Goal: Task Accomplishment & Management: Use online tool/utility

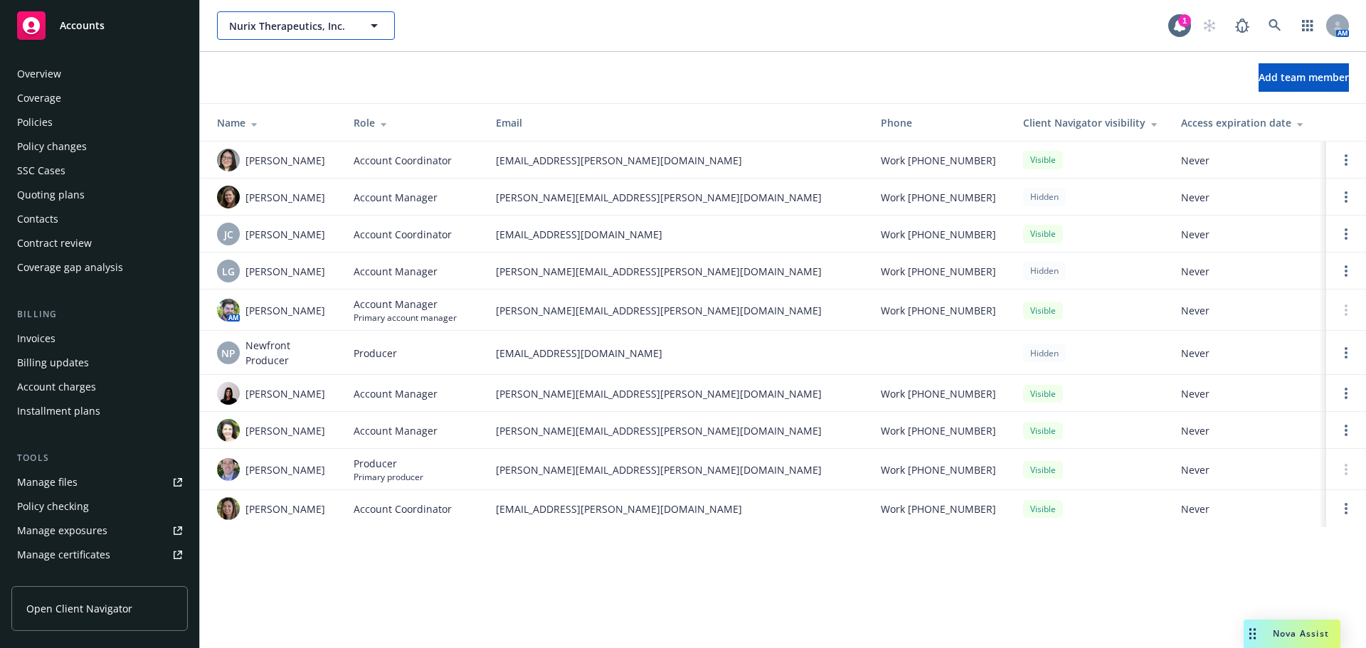
scroll to position [303, 0]
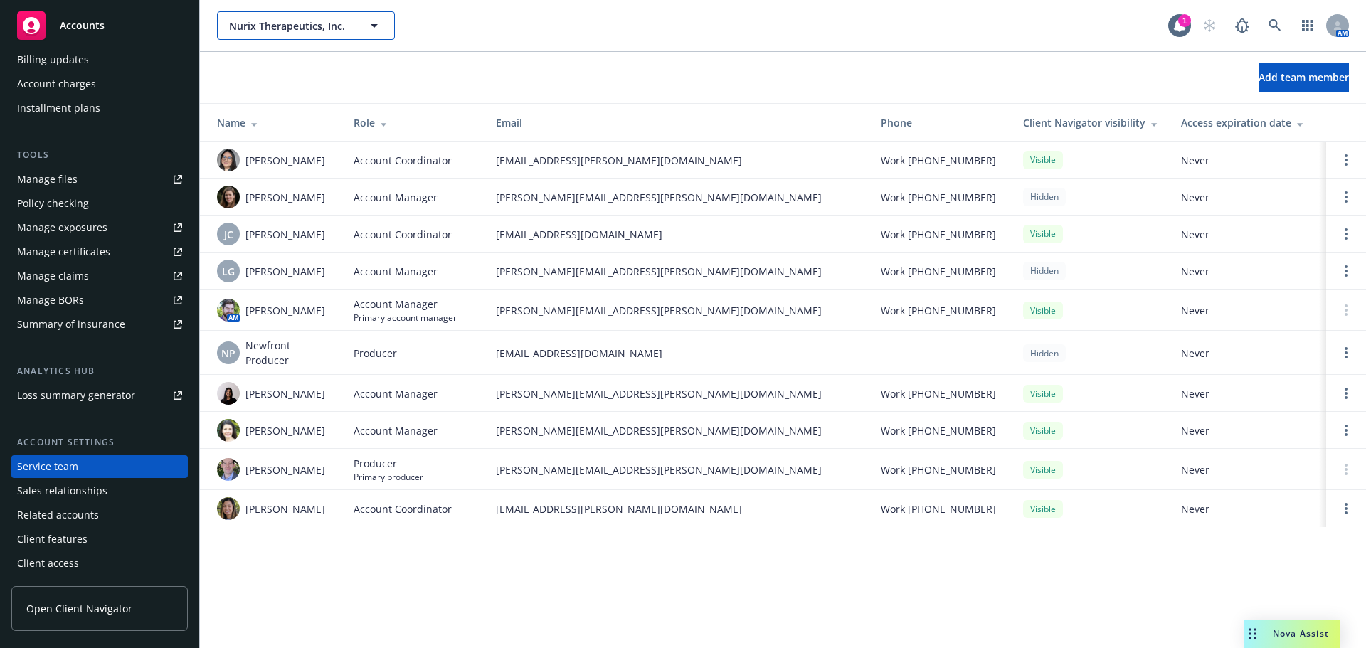
click at [262, 26] on span "Nurix Therapeutics, Inc." at bounding box center [290, 26] width 123 height 15
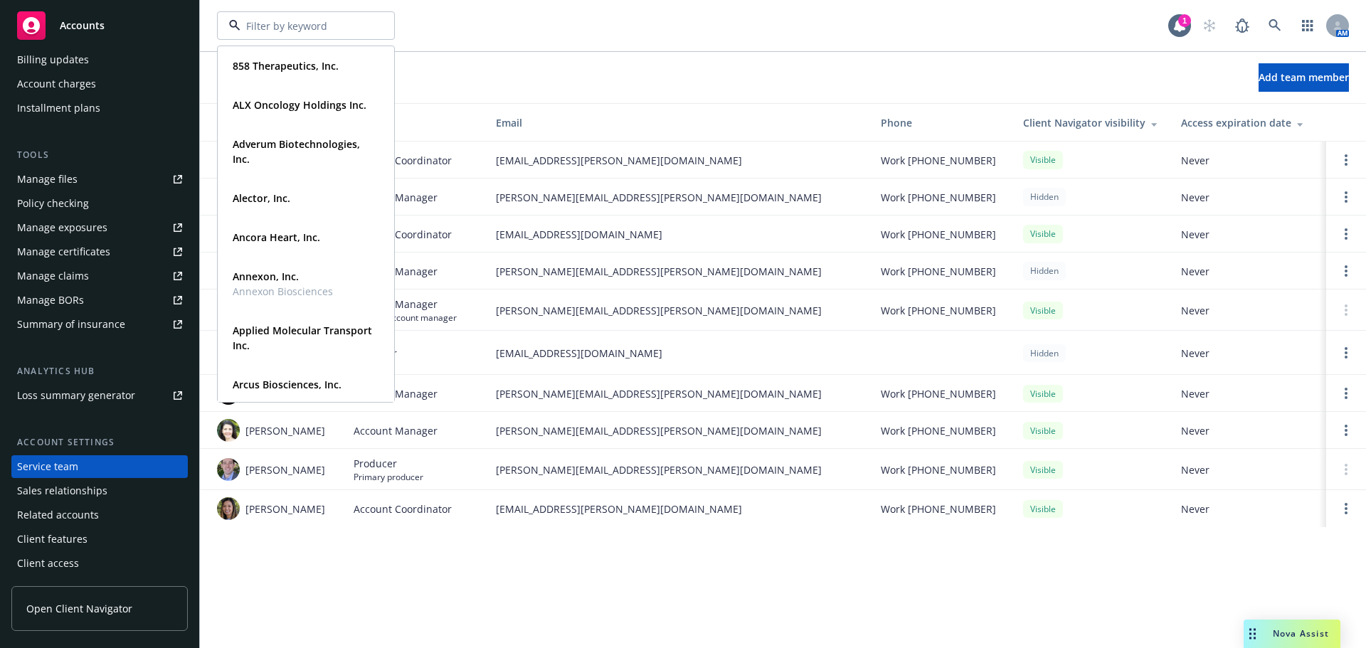
scroll to position [0, 0]
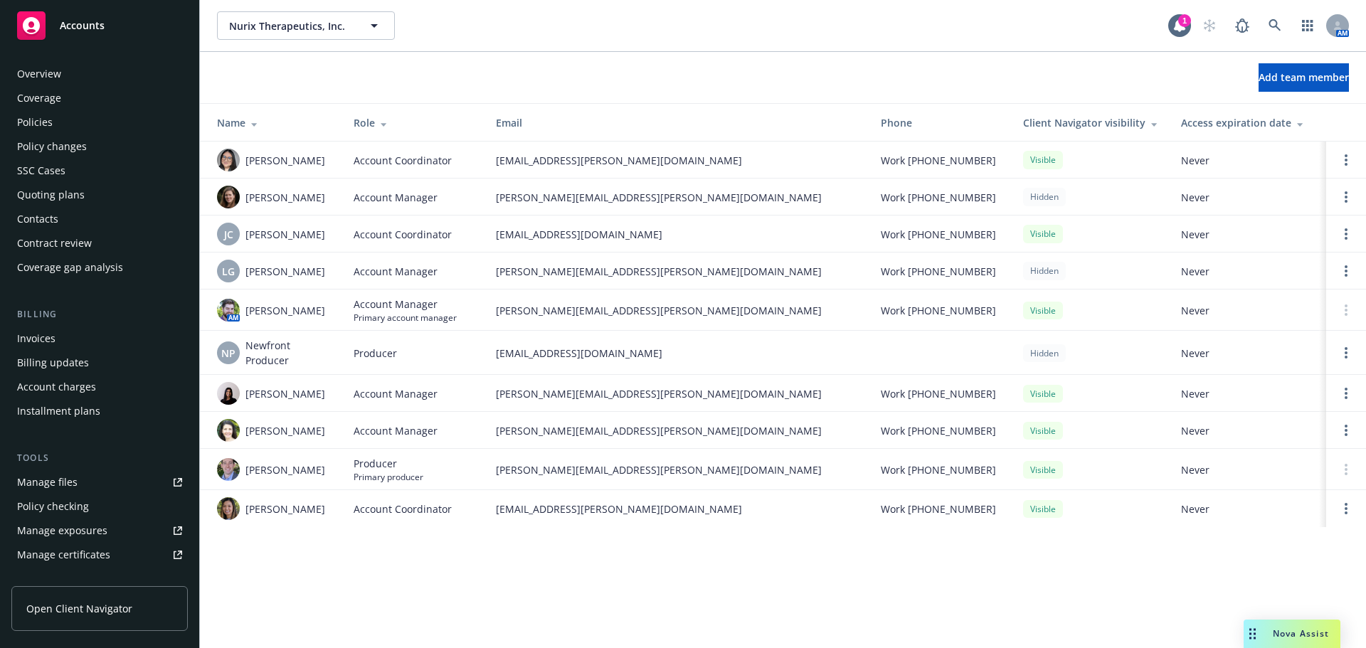
click at [124, 73] on div "Overview" at bounding box center [99, 74] width 165 height 23
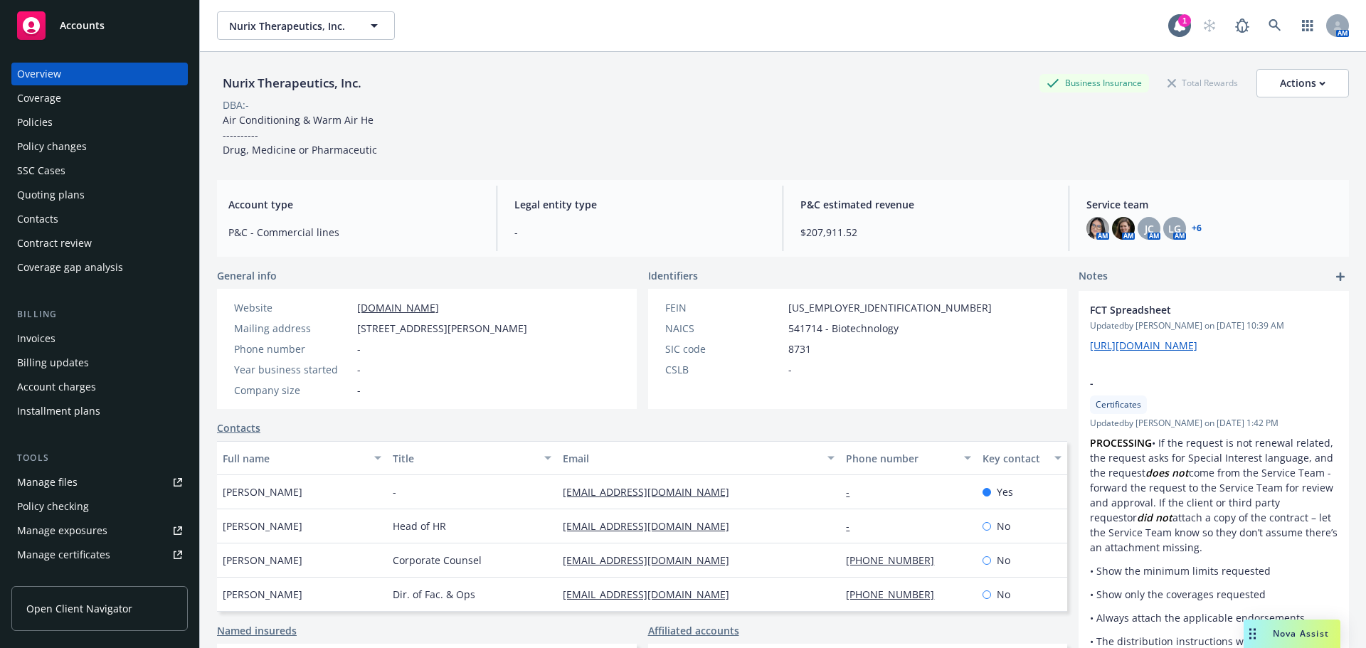
click at [67, 130] on div "Policies" at bounding box center [99, 122] width 165 height 23
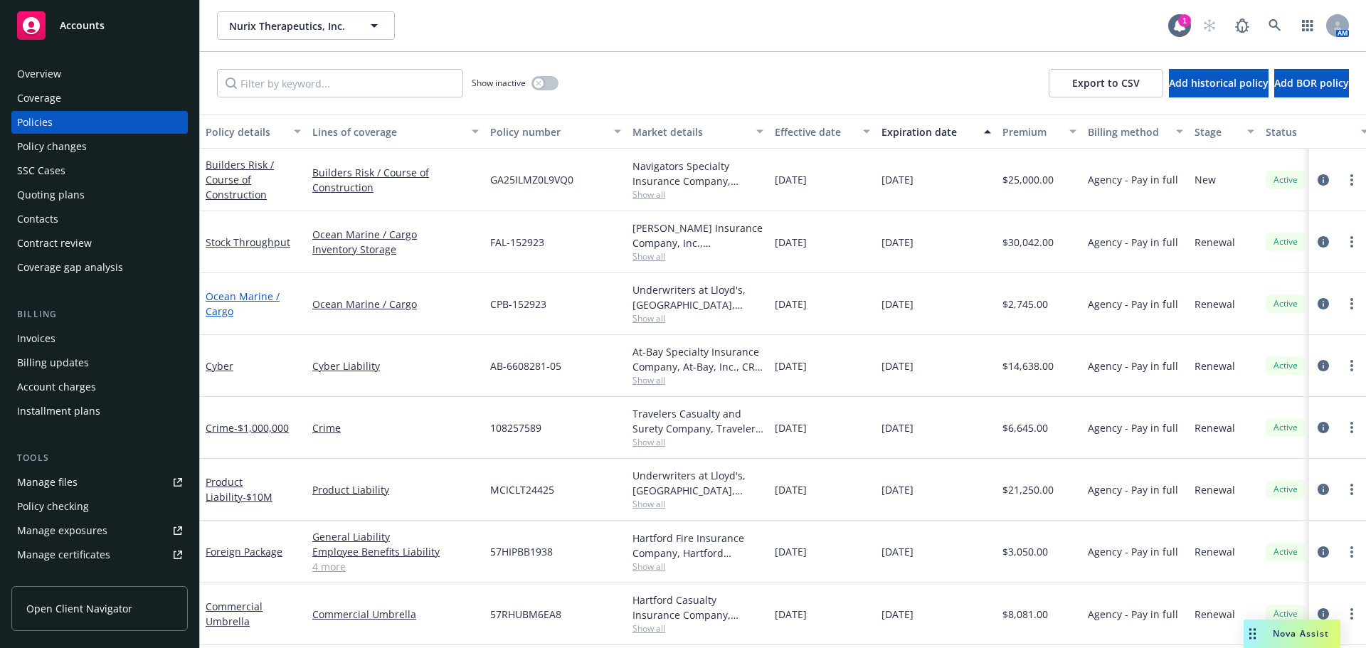
click at [270, 296] on link "Ocean Marine / Cargo" at bounding box center [243, 304] width 74 height 28
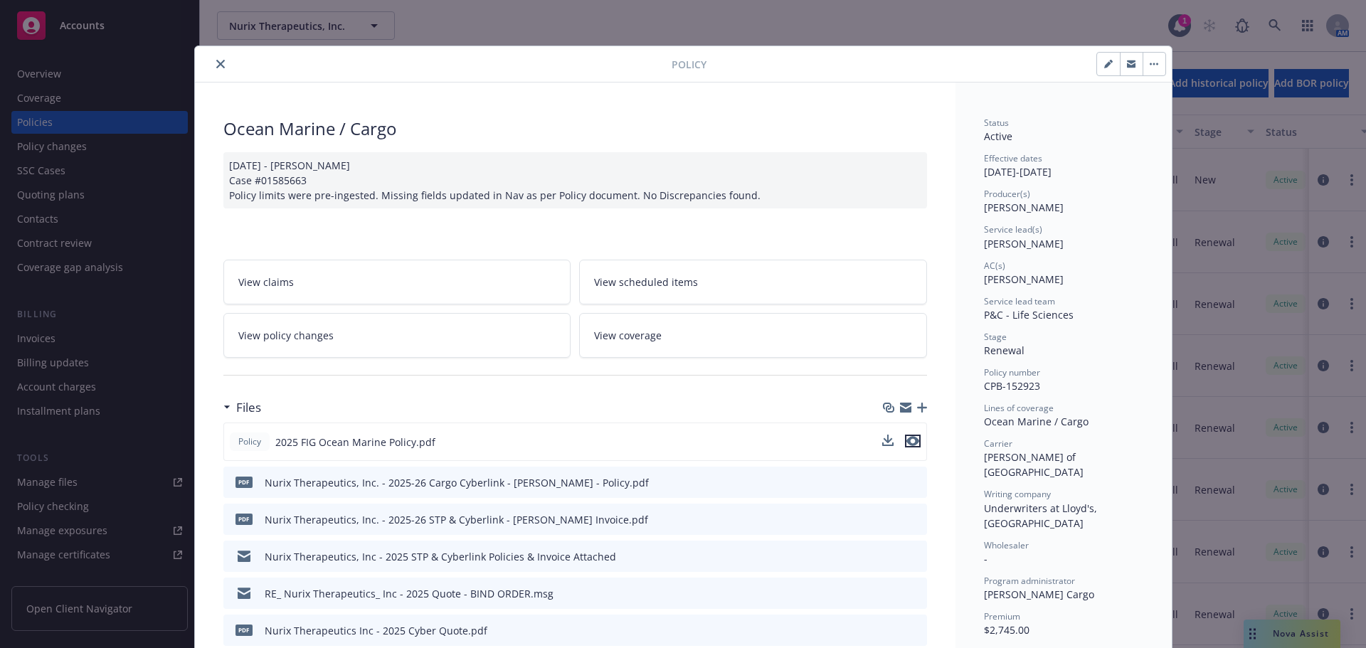
click at [907, 442] on icon "preview file" at bounding box center [913, 441] width 13 height 10
click at [216, 60] on icon "close" at bounding box center [220, 64] width 9 height 9
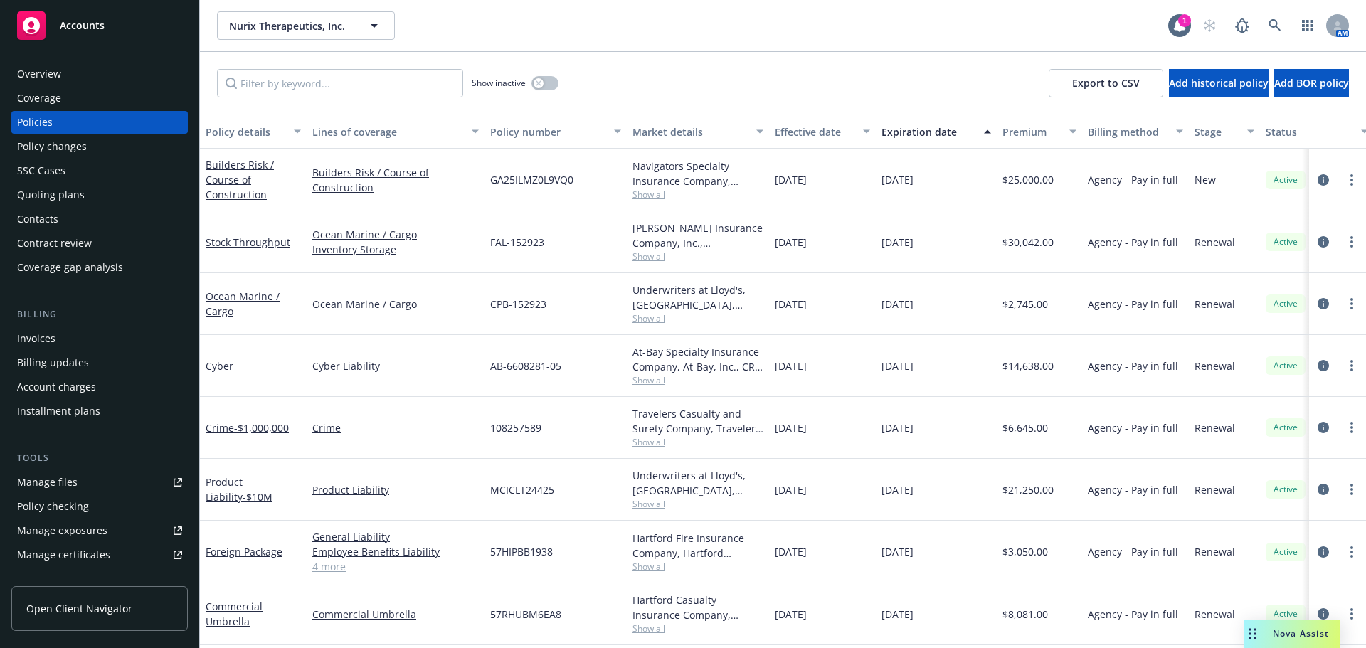
click at [103, 93] on div "Coverage" at bounding box center [99, 98] width 165 height 23
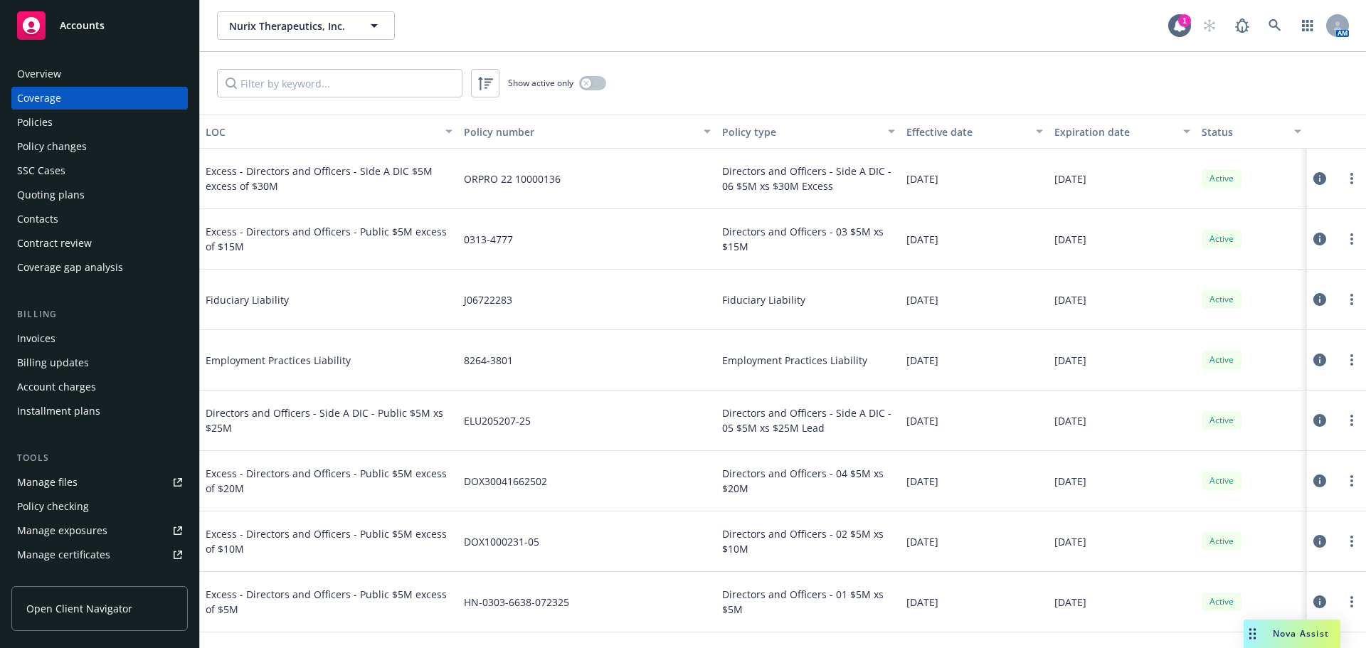
click at [85, 73] on div "Overview" at bounding box center [99, 74] width 165 height 23
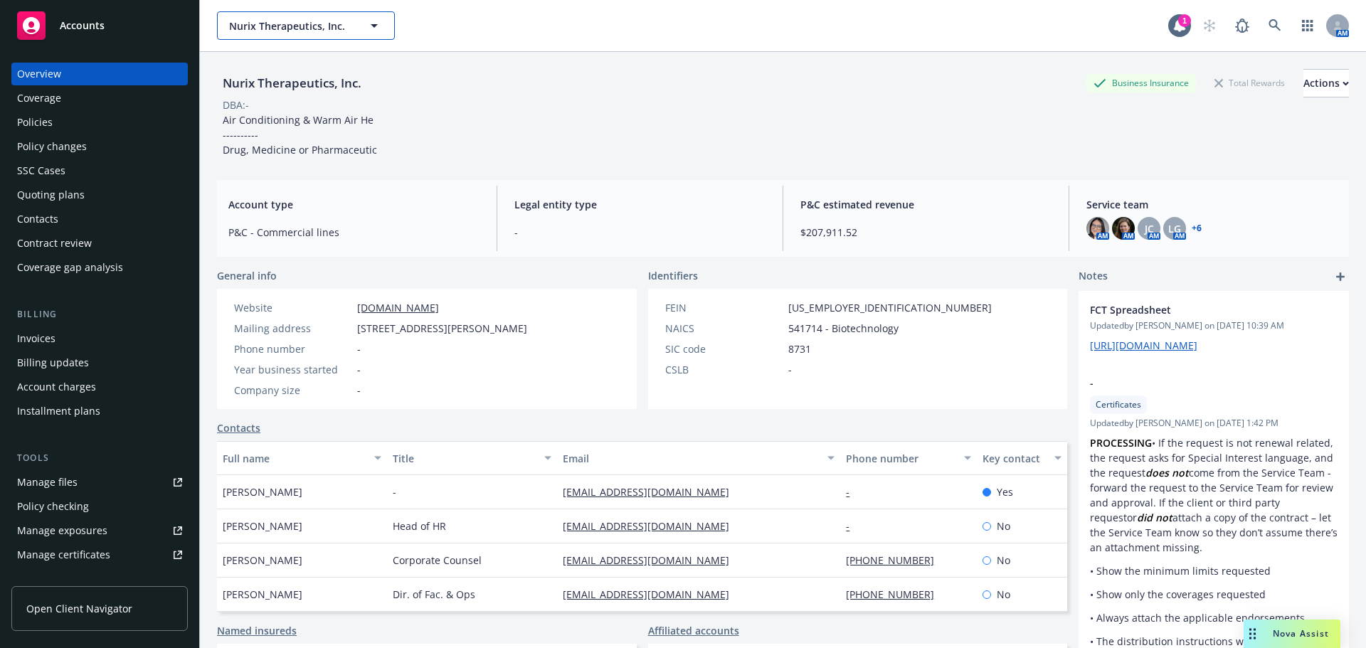
click at [285, 29] on span "Nurix Therapeutics, Inc." at bounding box center [290, 26] width 123 height 15
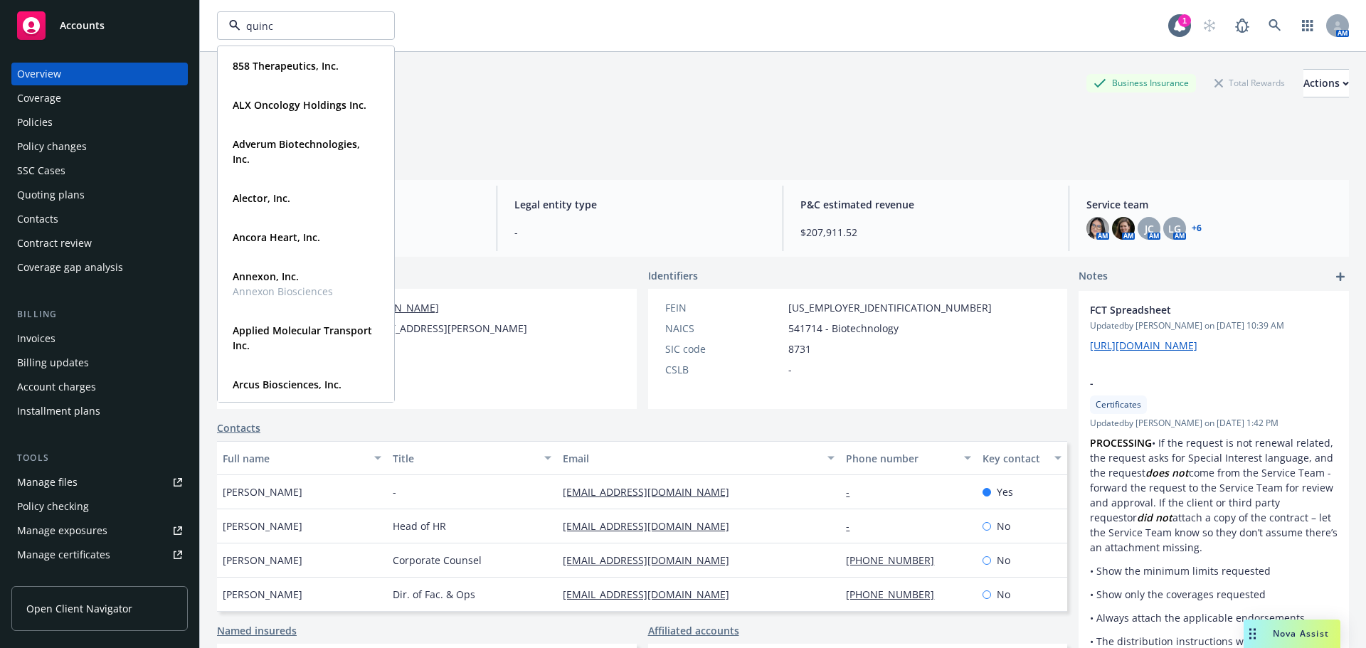
type input "quince"
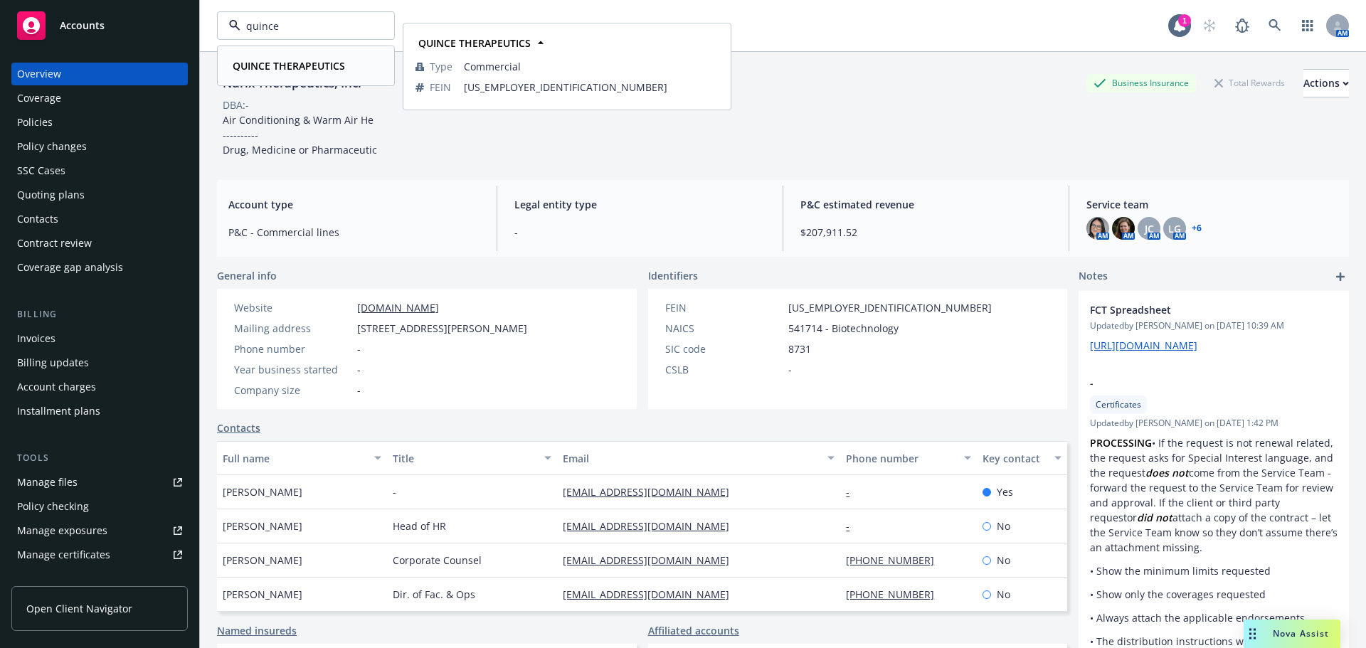
click at [294, 61] on strong "QUINCE THERAPEUTICS" at bounding box center [289, 66] width 112 height 14
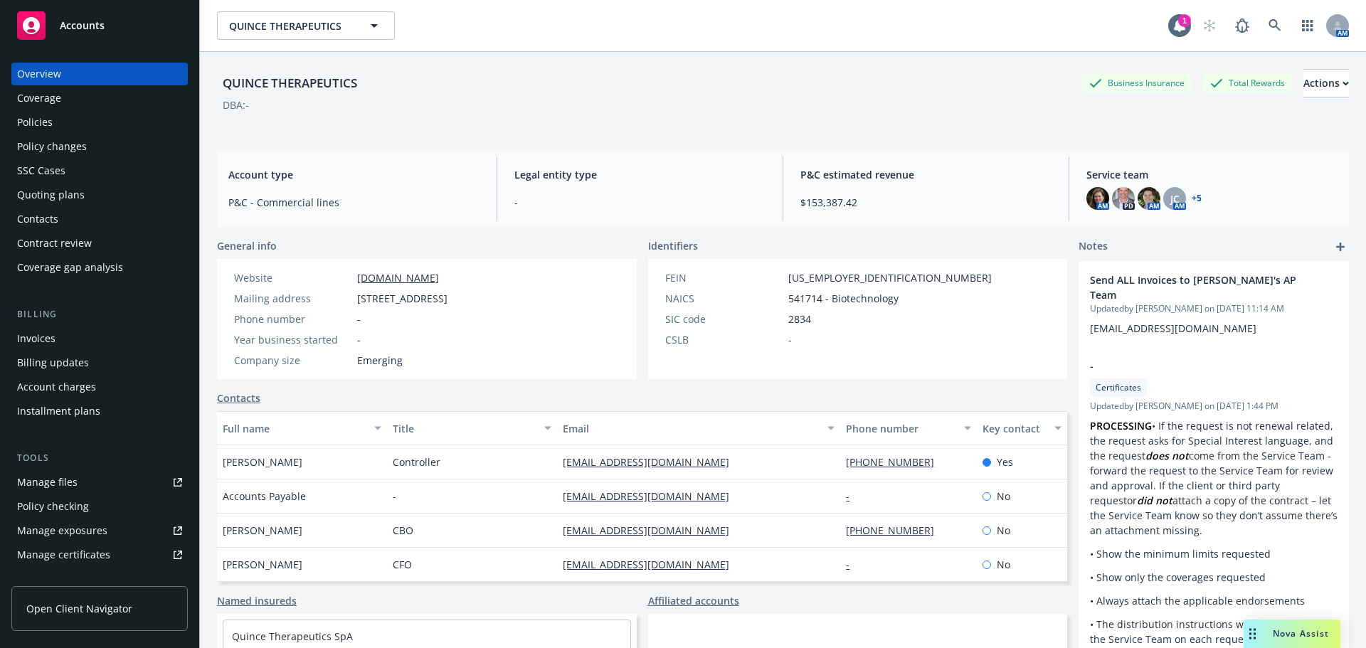
click at [66, 116] on div "Policies" at bounding box center [99, 122] width 165 height 23
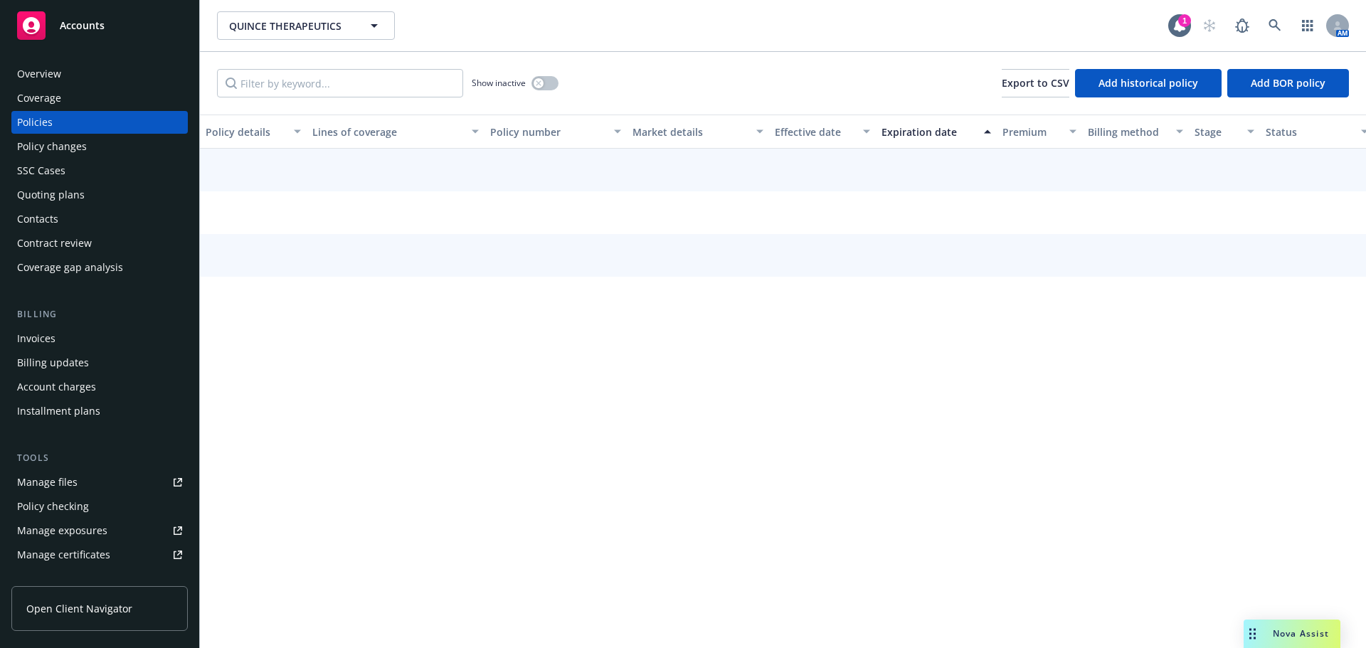
click at [63, 193] on div "Quoting plans" at bounding box center [51, 195] width 68 height 23
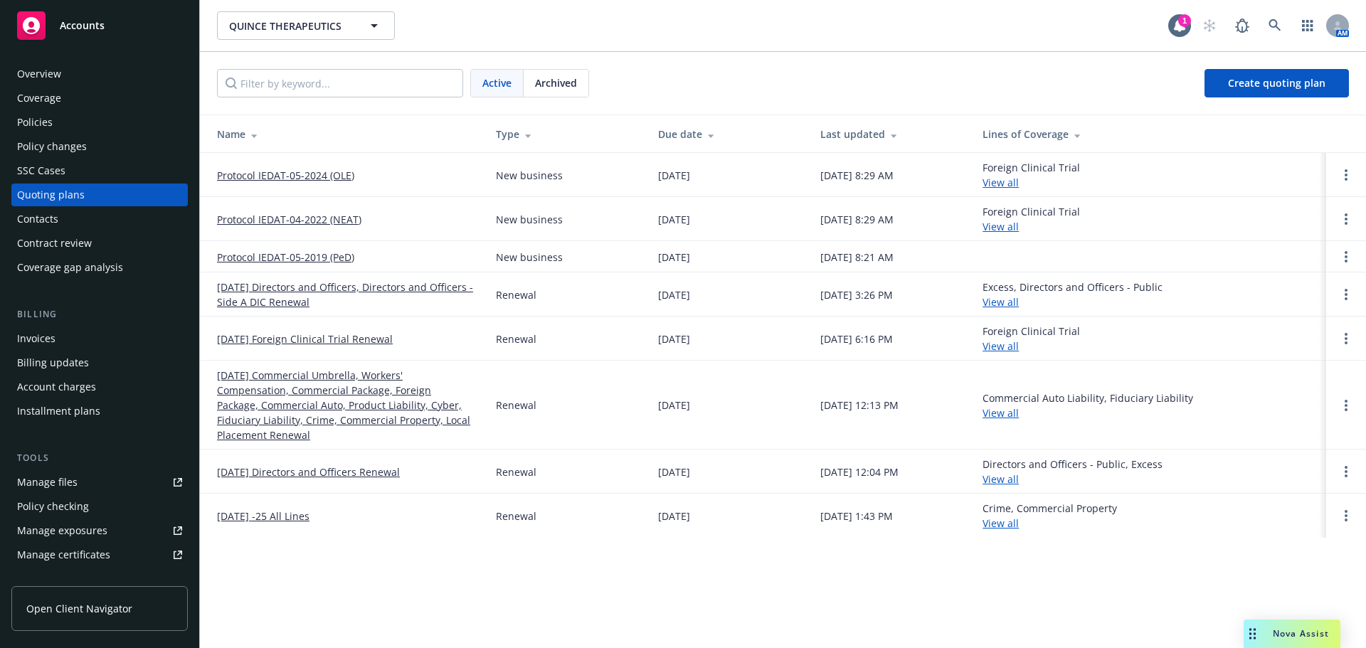
click at [317, 258] on link "Protocol IEDAT-05-2019 (PeD)" at bounding box center [285, 257] width 137 height 15
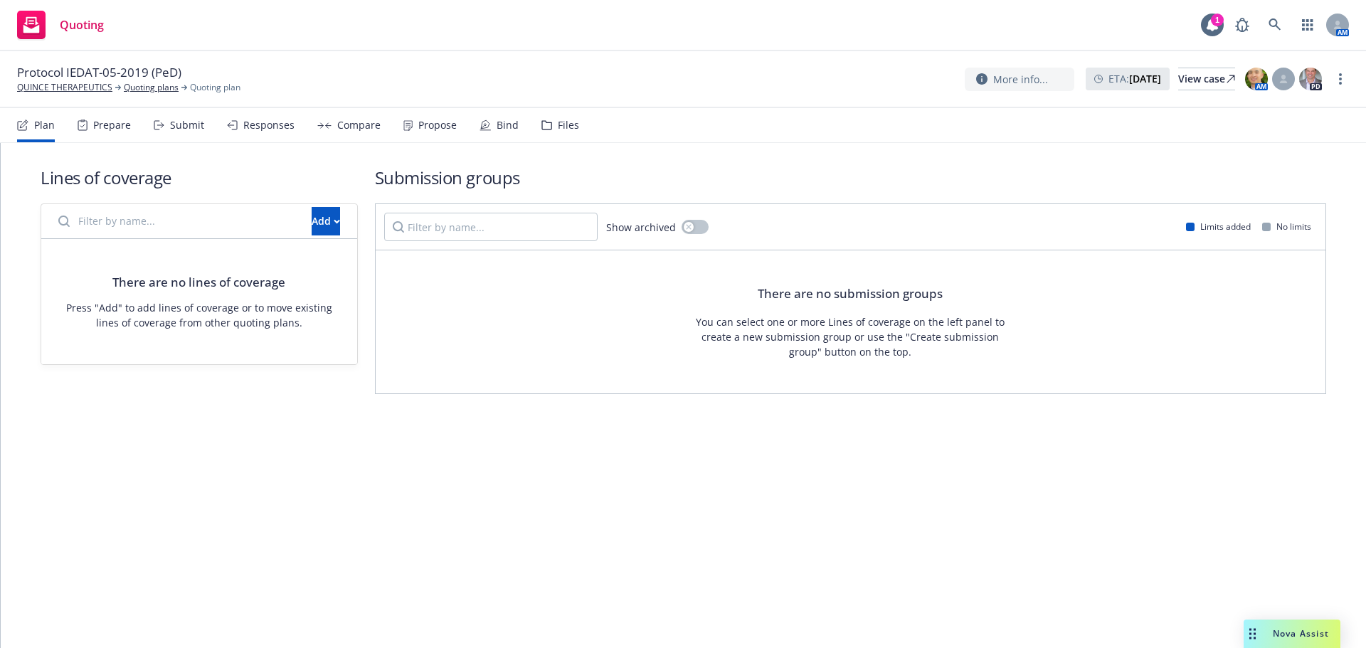
click at [578, 122] on nav "Plan Prepare Submit Responses Compare Propose Bind Files" at bounding box center [683, 125] width 1332 height 34
click at [572, 122] on div "Files" at bounding box center [568, 125] width 21 height 11
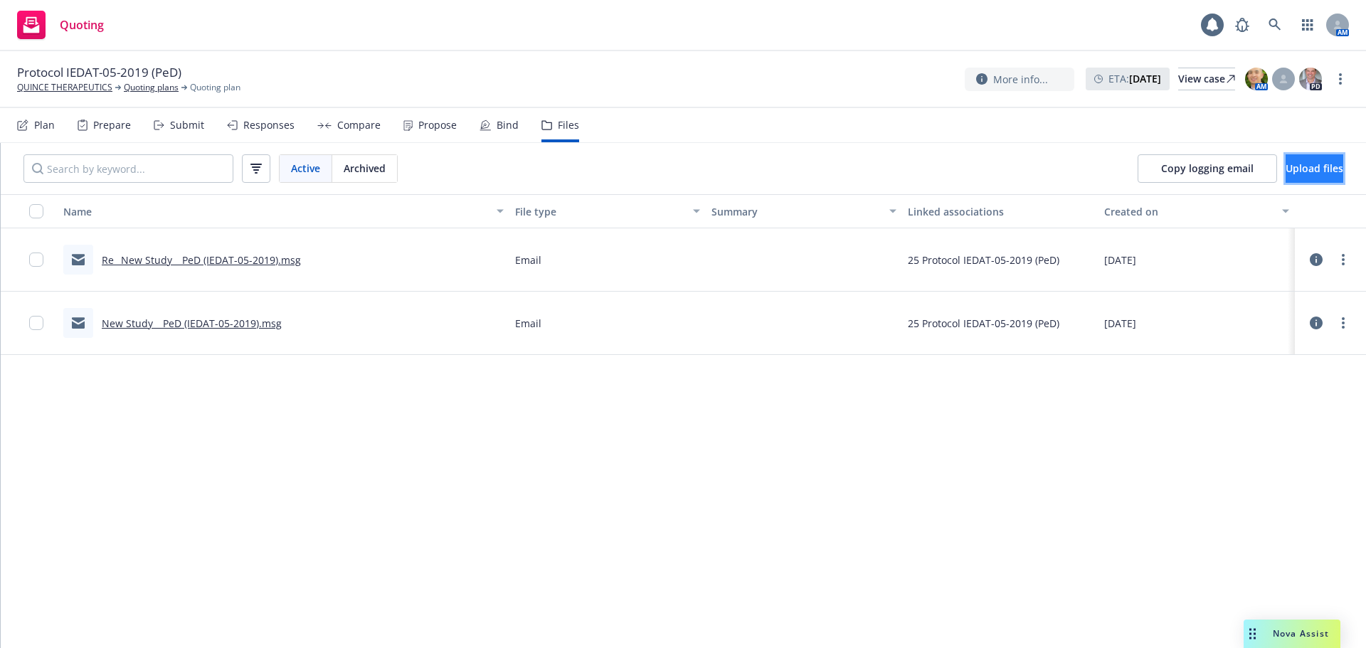
click at [1302, 175] on button "Upload files" at bounding box center [1315, 168] width 58 height 28
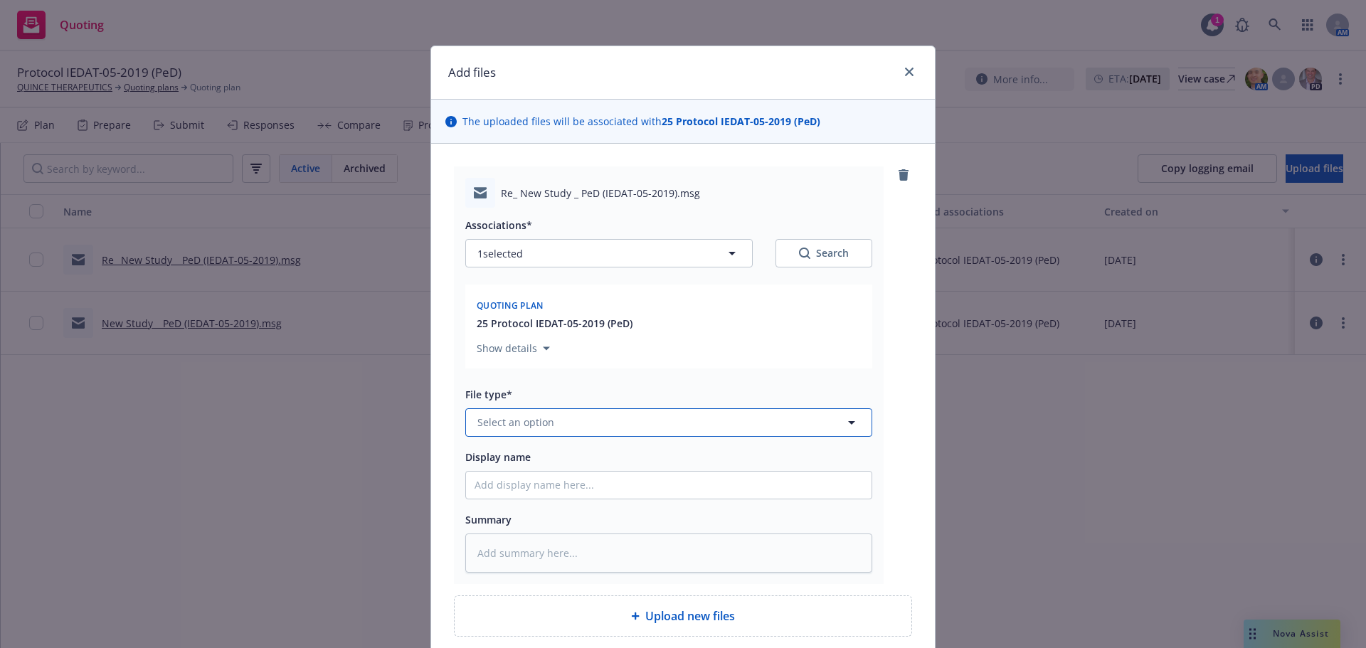
click at [591, 420] on button "Select an option" at bounding box center [668, 422] width 407 height 28
type input "em"
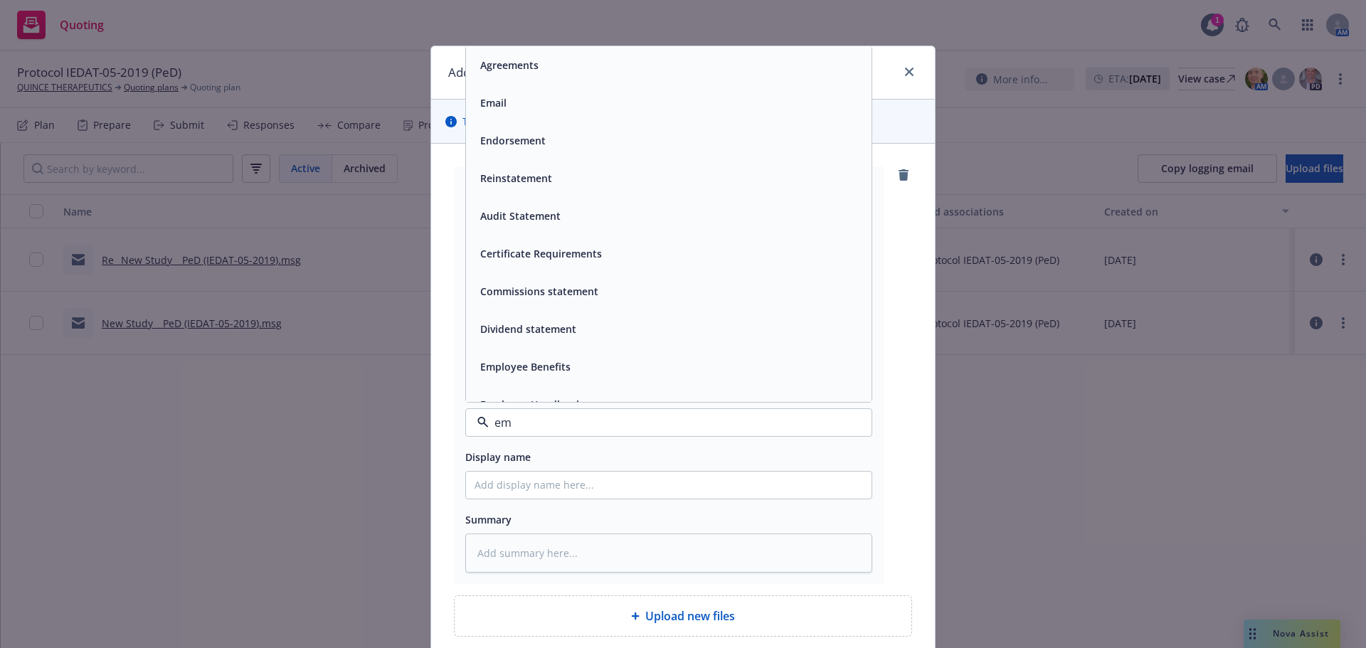
click at [573, 97] on div "Email" at bounding box center [669, 103] width 389 height 21
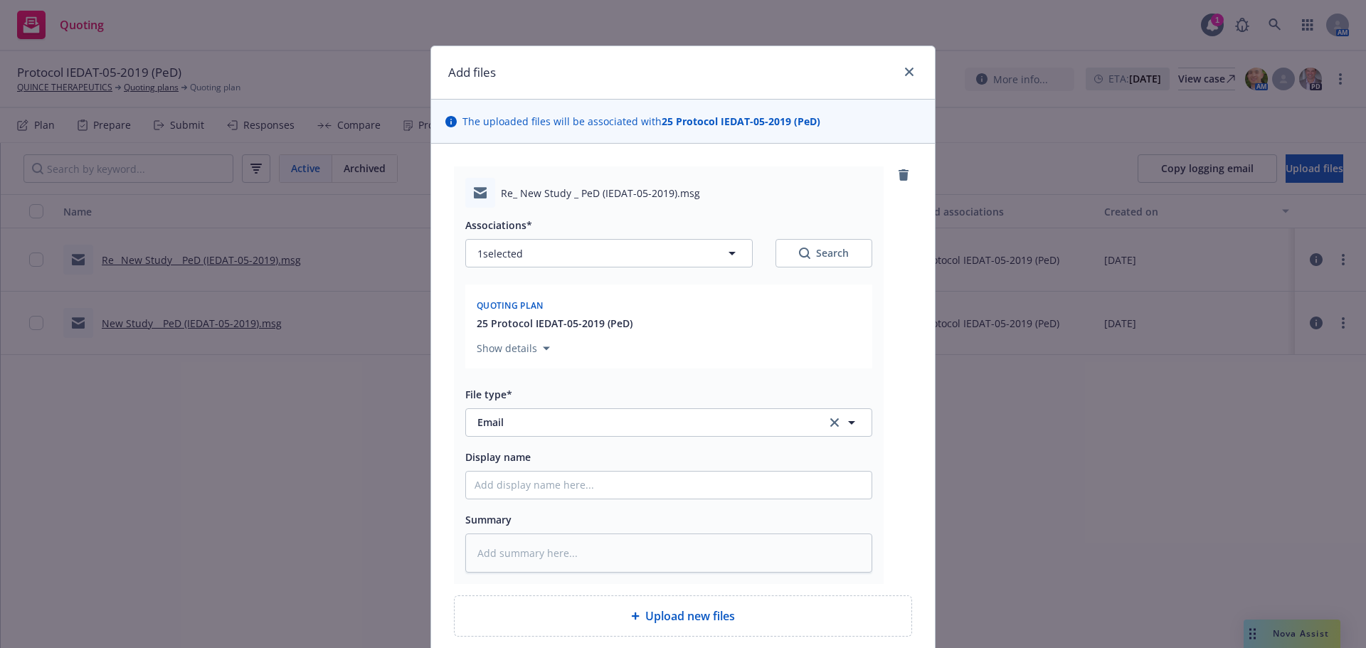
type textarea "x"
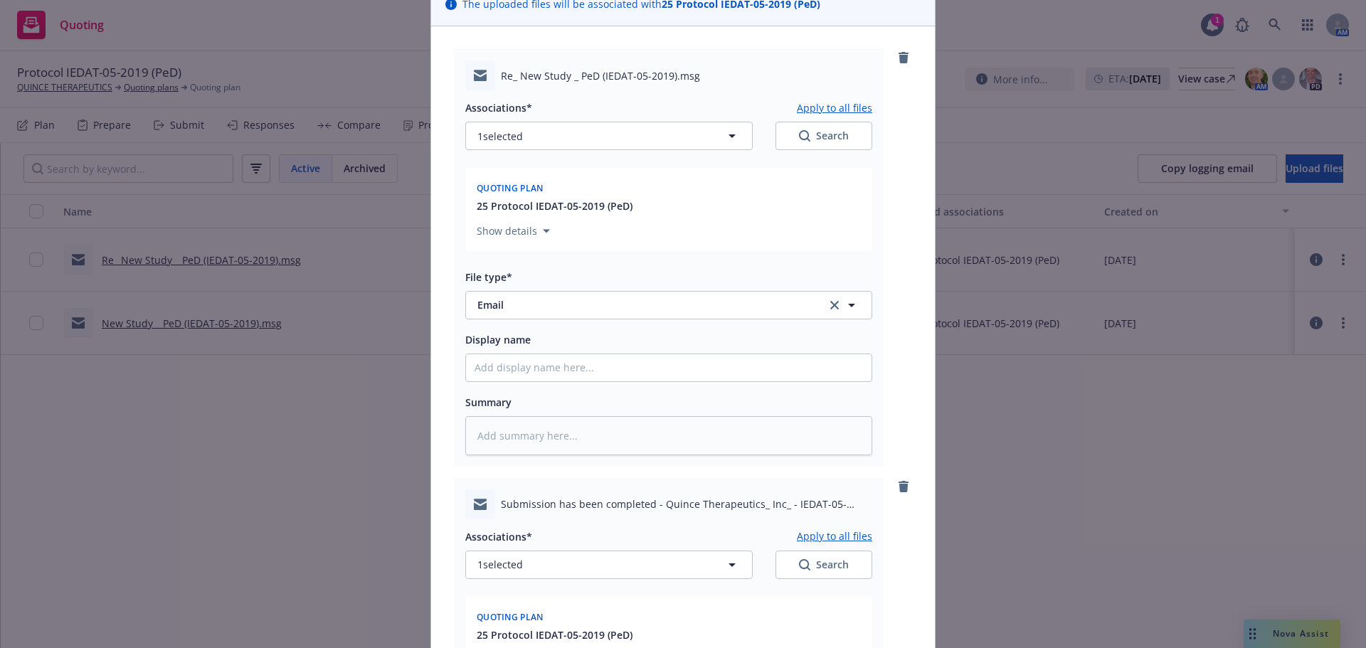
scroll to position [498, 0]
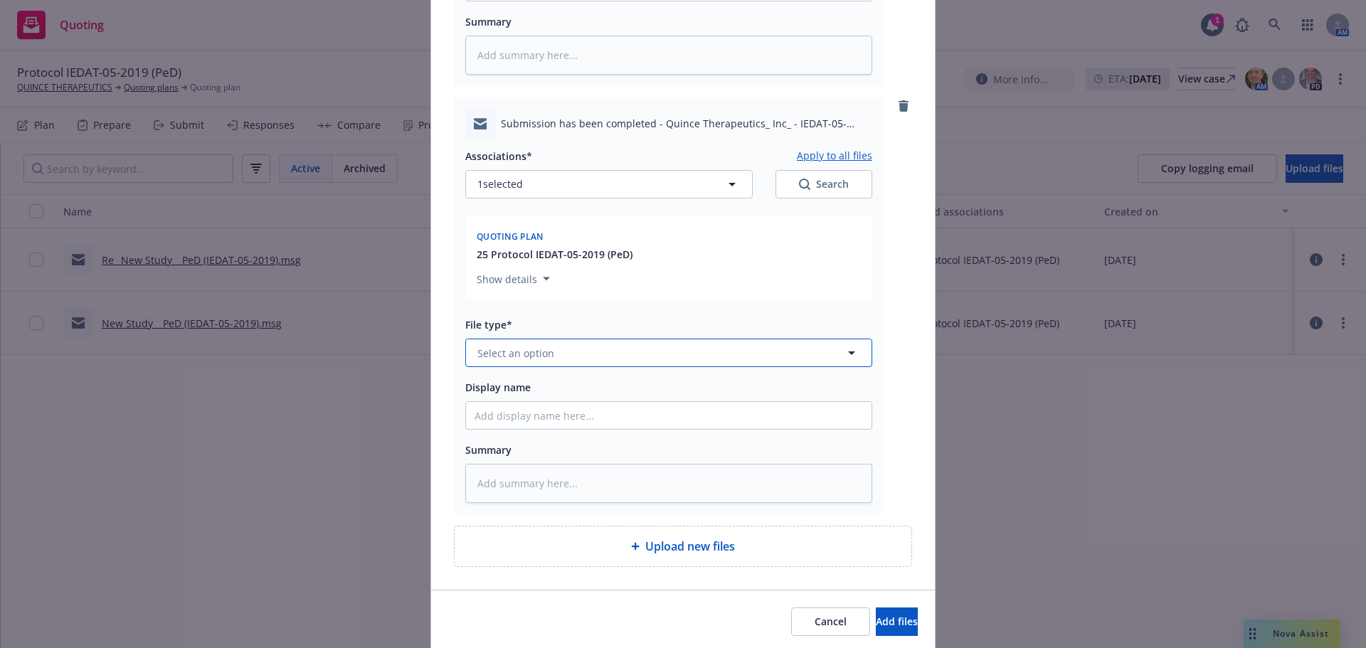
click at [610, 352] on button "Select an option" at bounding box center [668, 353] width 407 height 28
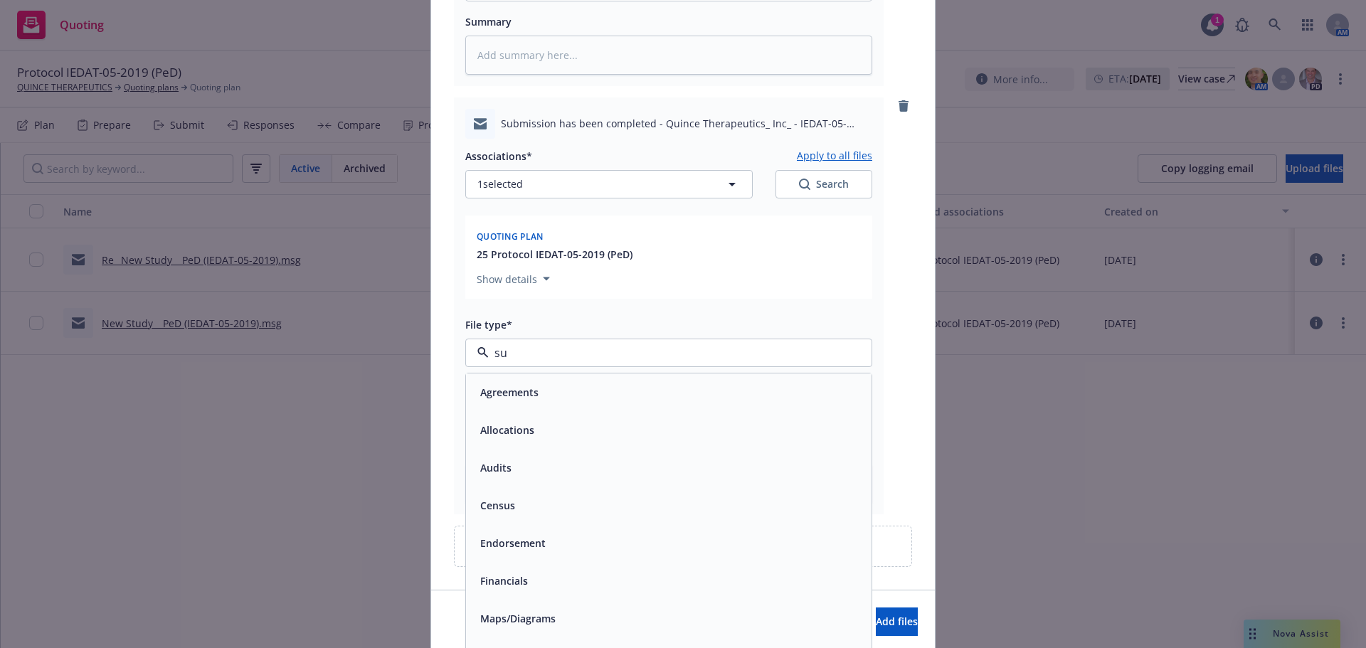
type input "sub"
click at [547, 445] on div "Submission" at bounding box center [669, 430] width 406 height 38
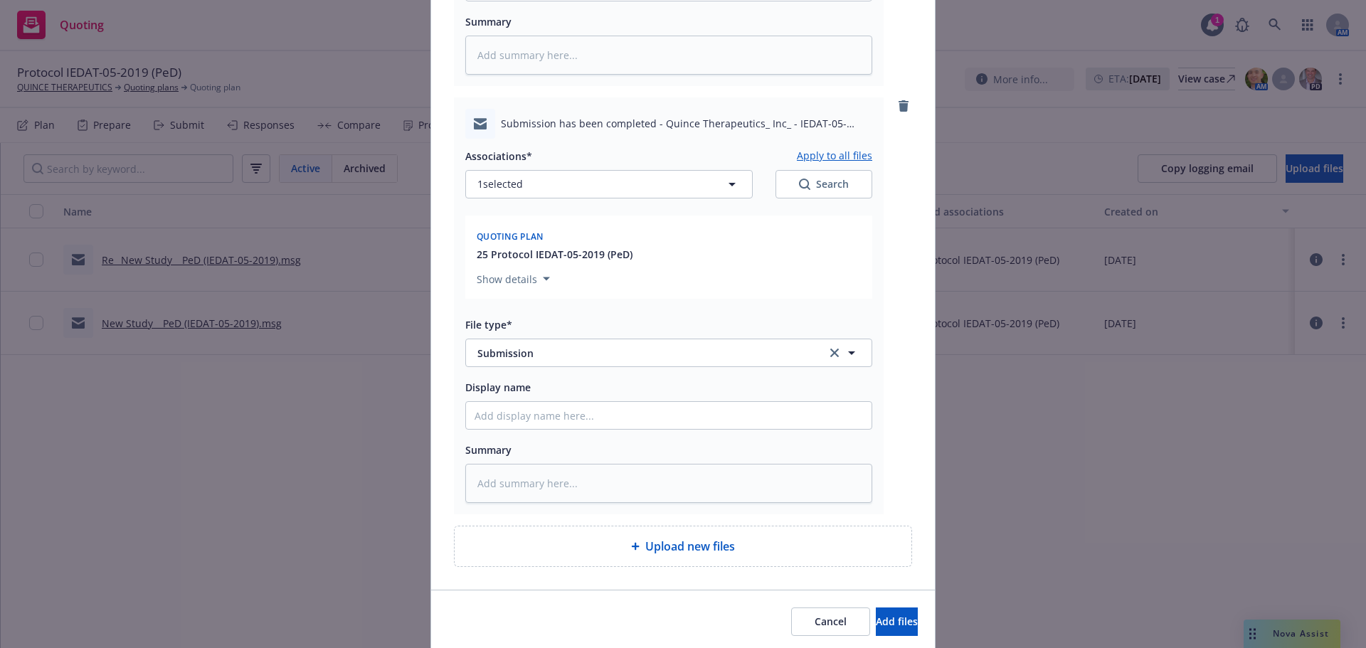
type textarea "x"
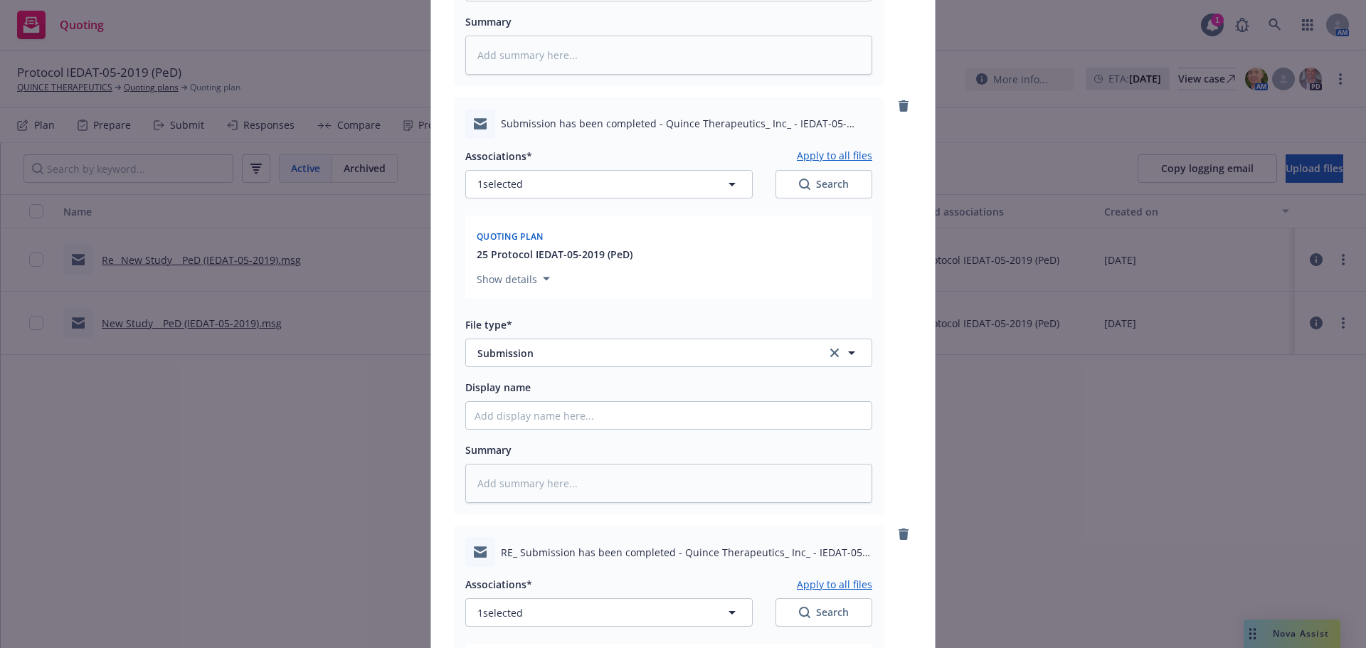
scroll to position [978, 0]
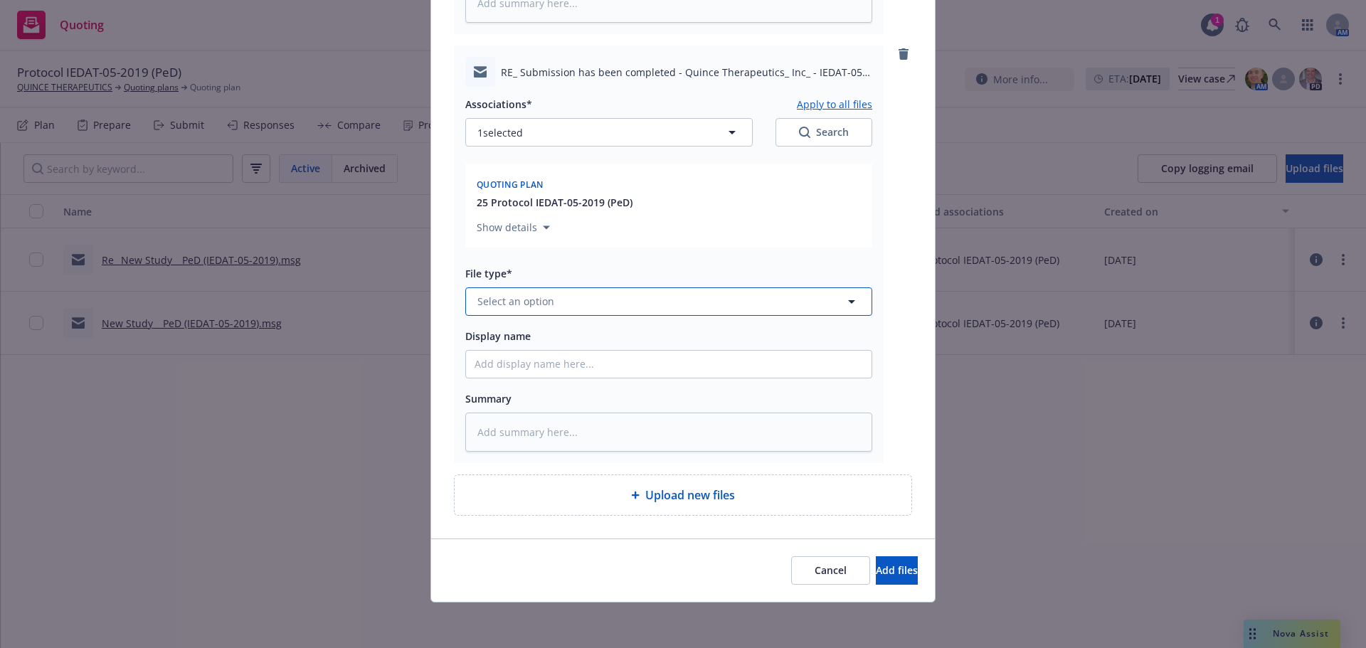
click at [534, 302] on span "Select an option" at bounding box center [515, 301] width 77 height 15
type input "ema"
click at [674, 345] on div "Email" at bounding box center [669, 341] width 389 height 21
click at [885, 569] on span "Add files" at bounding box center [897, 571] width 42 height 14
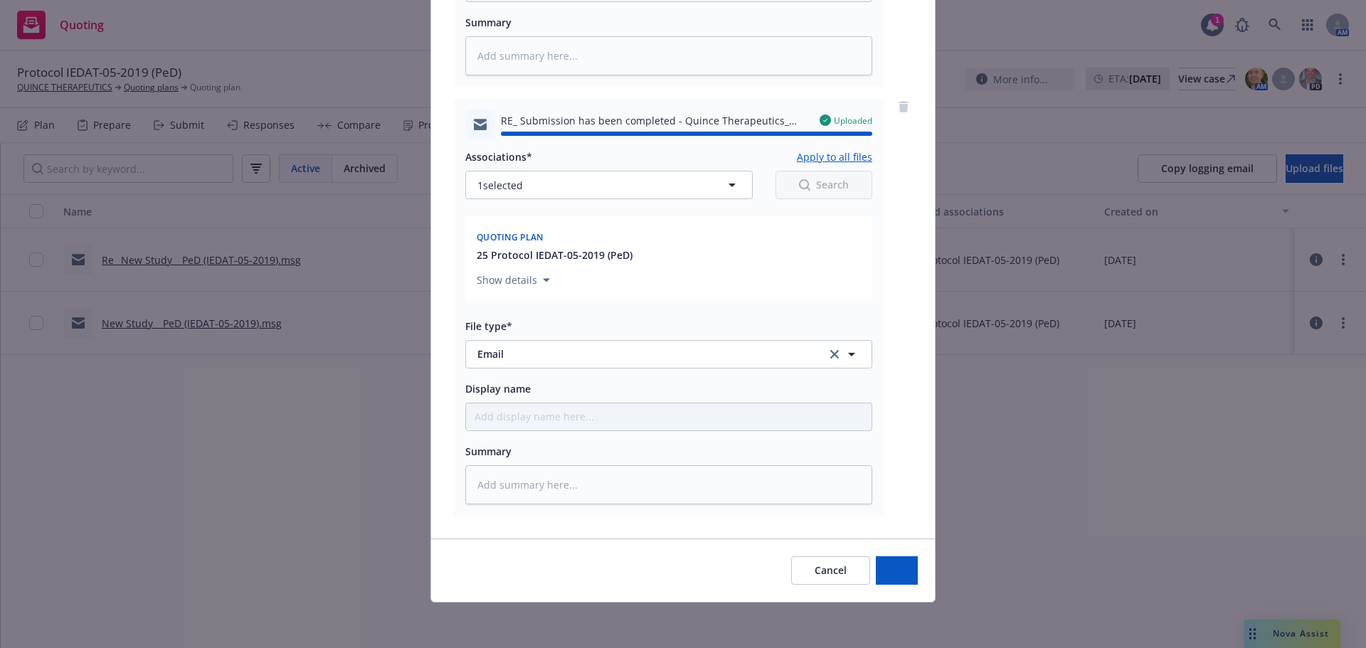
type textarea "x"
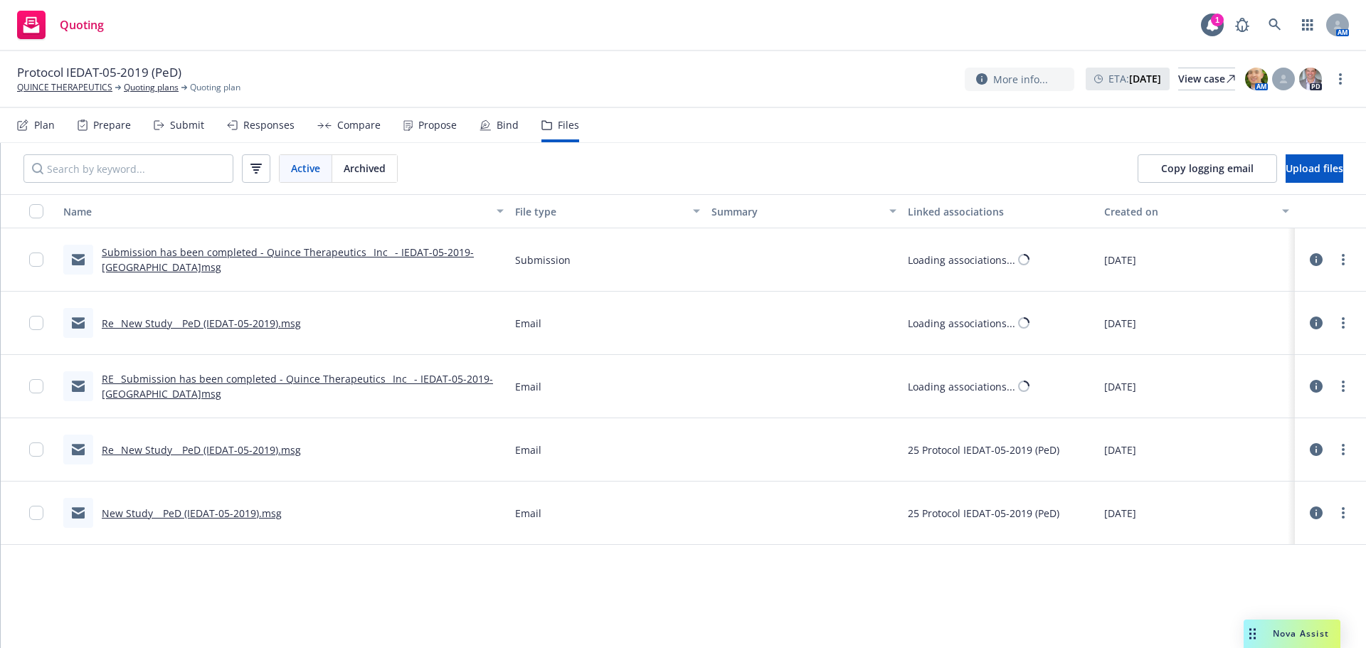
click at [42, 127] on div "Plan" at bounding box center [44, 125] width 21 height 11
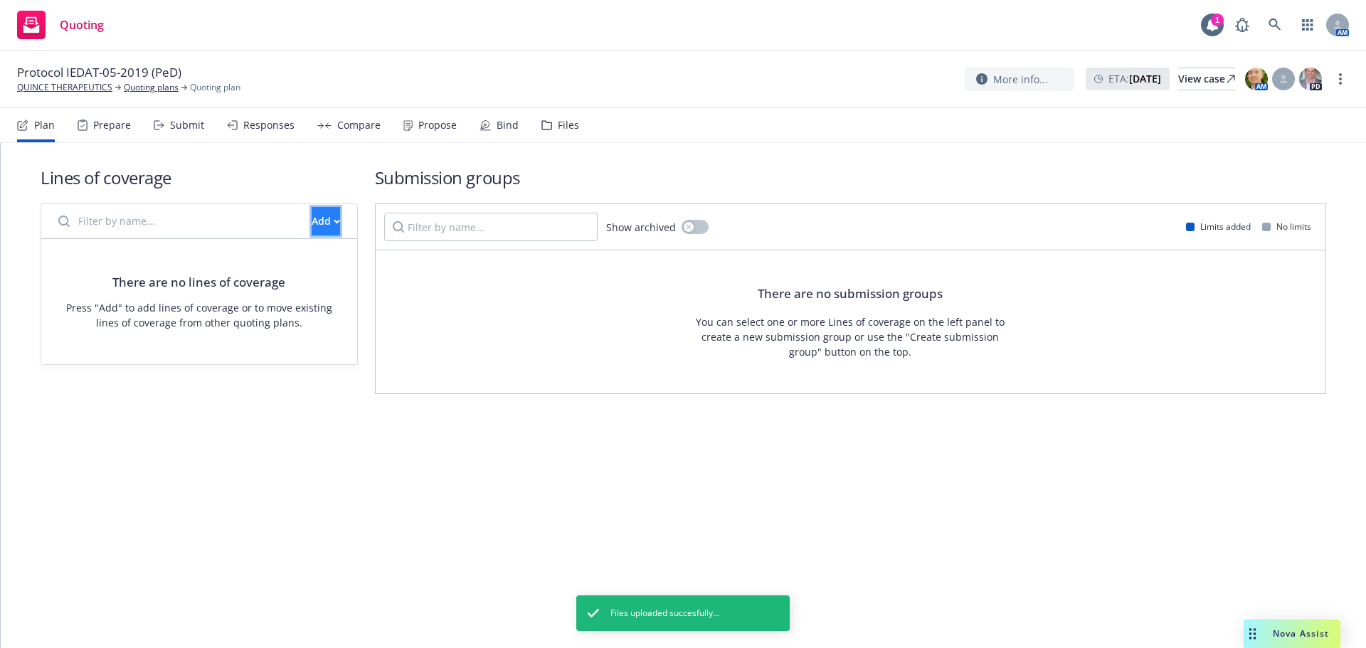
click at [312, 219] on div "Add" at bounding box center [326, 221] width 28 height 27
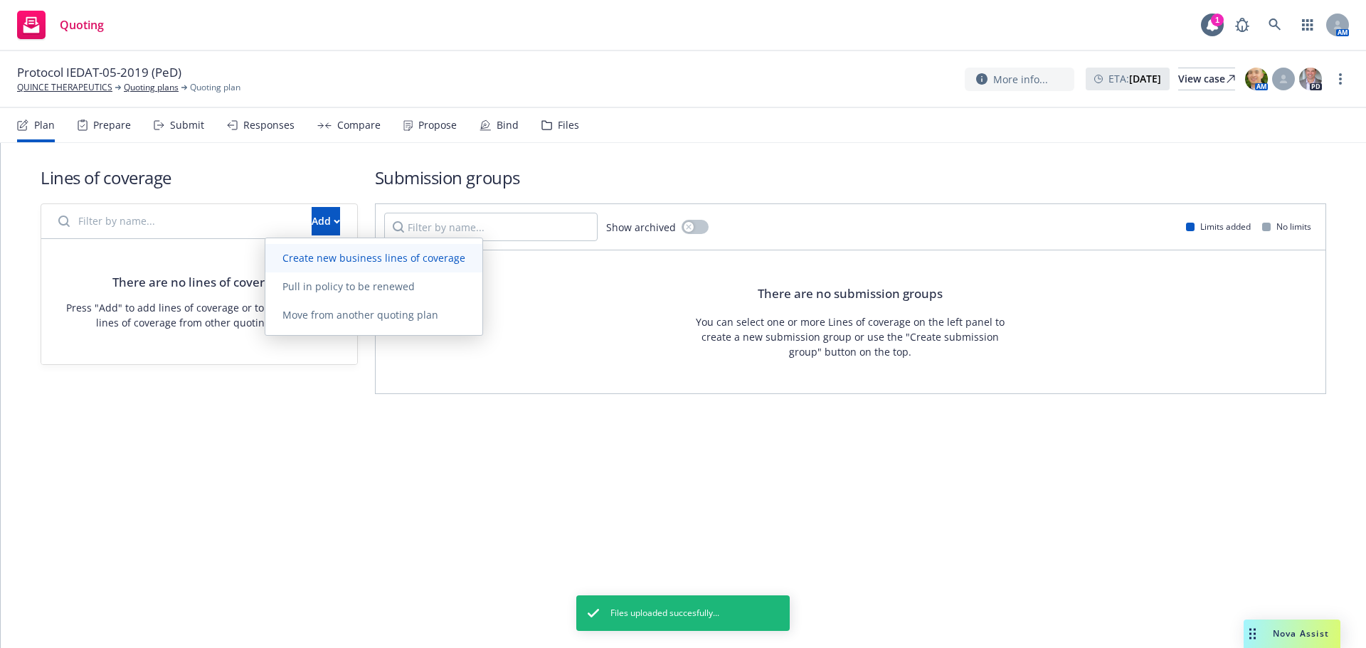
click at [316, 260] on span "Create new business lines of coverage" at bounding box center [373, 258] width 217 height 14
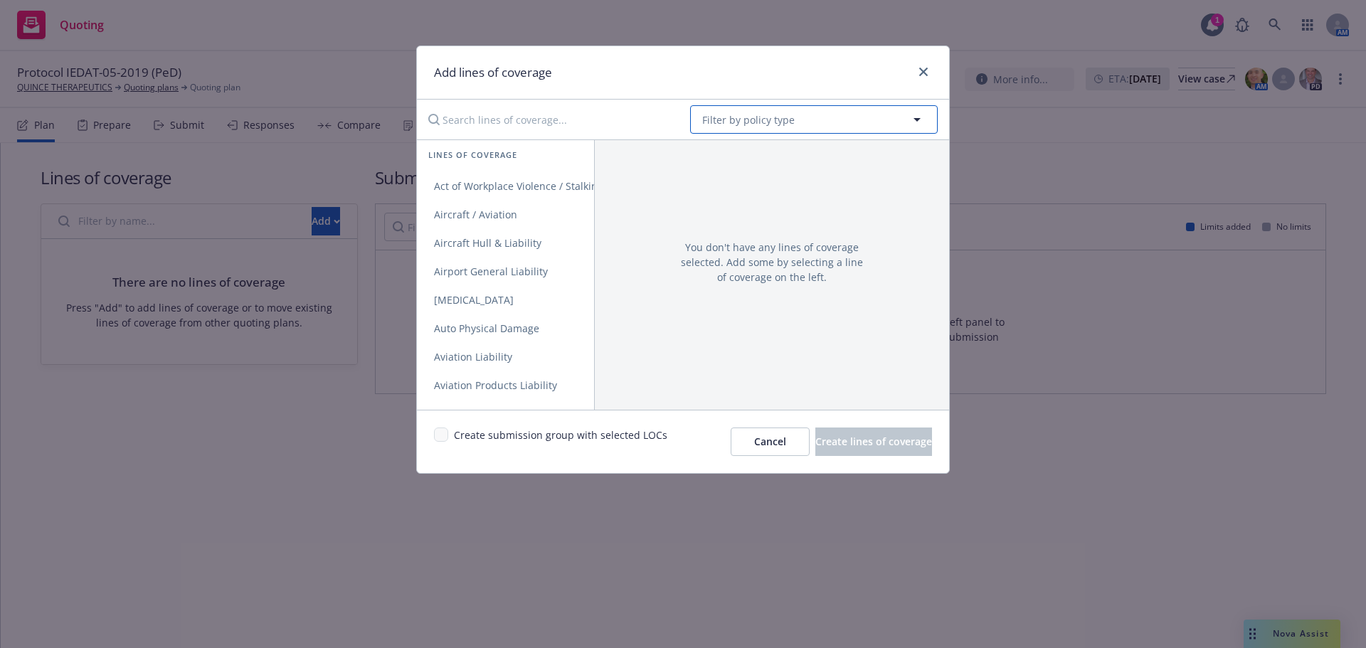
click at [756, 117] on span "Filter by policy type" at bounding box center [748, 119] width 93 height 15
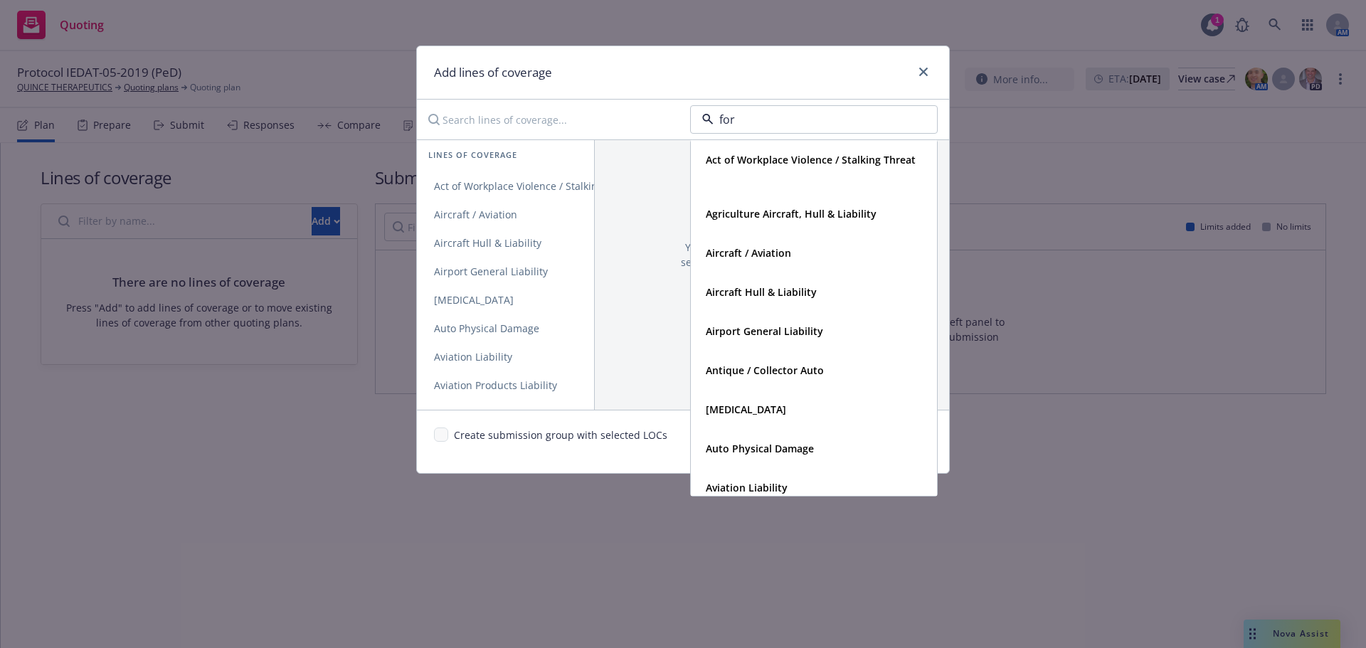
type input "fore"
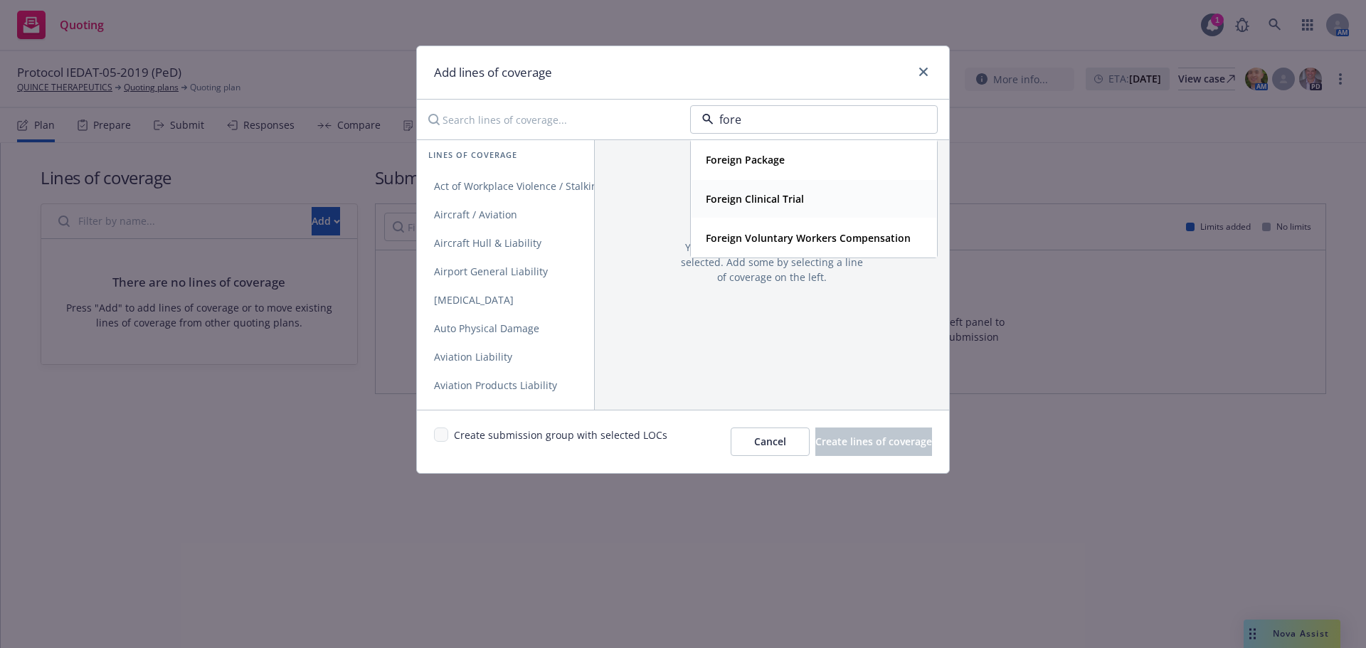
click at [779, 201] on strong "Foreign Clinical Trial" at bounding box center [755, 199] width 98 height 14
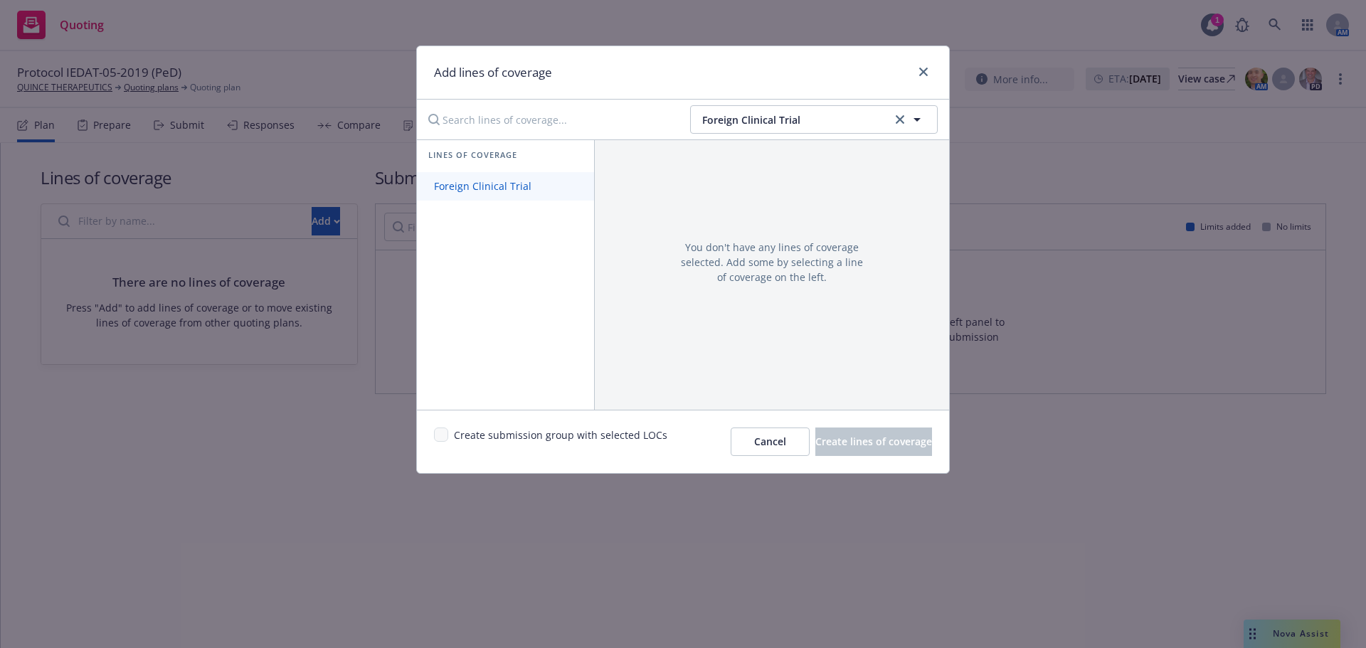
drag, startPoint x: 465, startPoint y: 196, endPoint x: 473, endPoint y: 190, distance: 9.1
click at [465, 195] on link "Foreign Clinical Trial" at bounding box center [505, 186] width 177 height 28
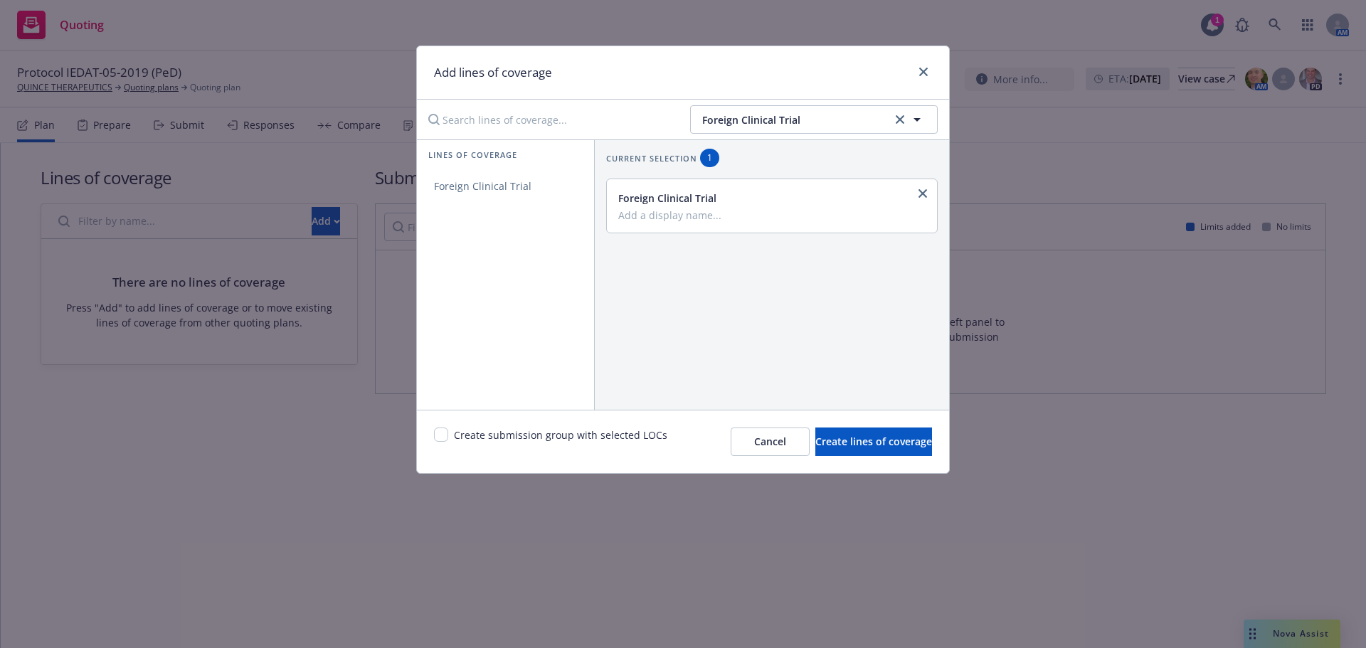
click at [714, 215] on input "Add a display name..." at bounding box center [770, 215] width 305 height 13
paste input "IEDAT-05-2019"
type input "Norway/IEDAT-05-2019"
click at [839, 460] on div "Create submission group with selected LOCs Cancel Create lines of coverage" at bounding box center [683, 441] width 532 height 63
click at [839, 441] on span "Create lines of coverage" at bounding box center [874, 442] width 117 height 14
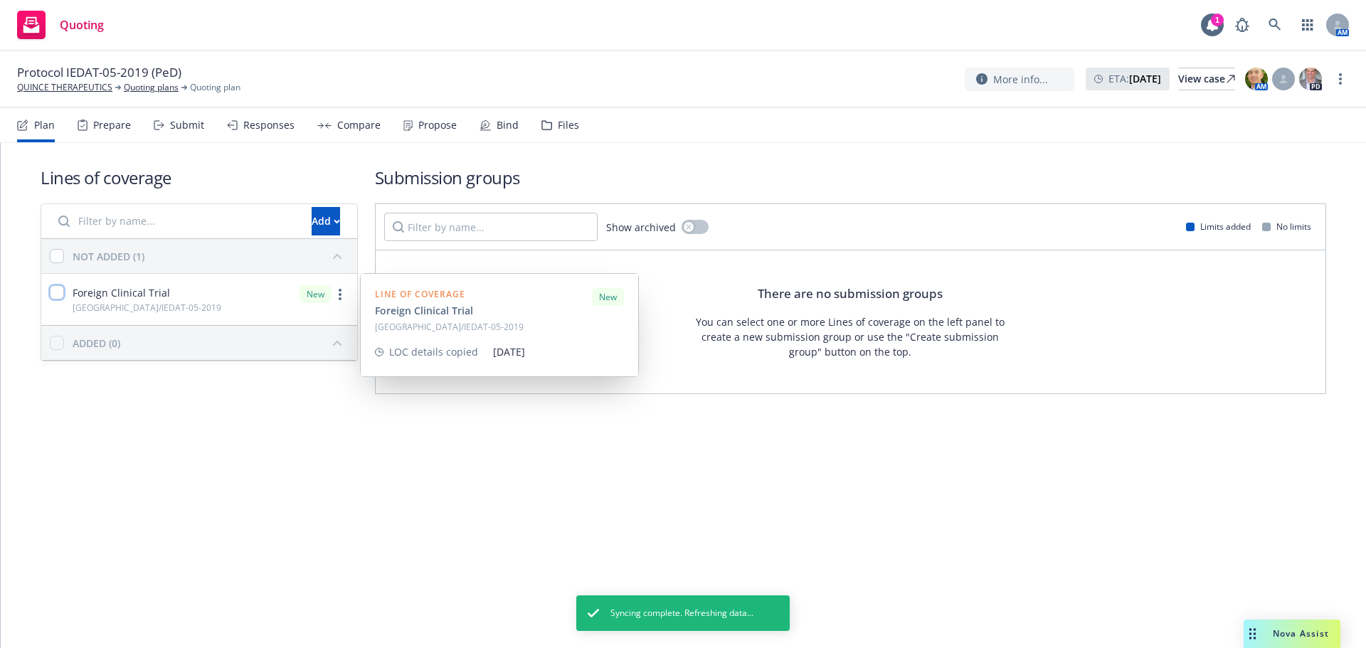
click at [54, 287] on input "checkbox" at bounding box center [57, 292] width 14 height 14
checkbox input "true"
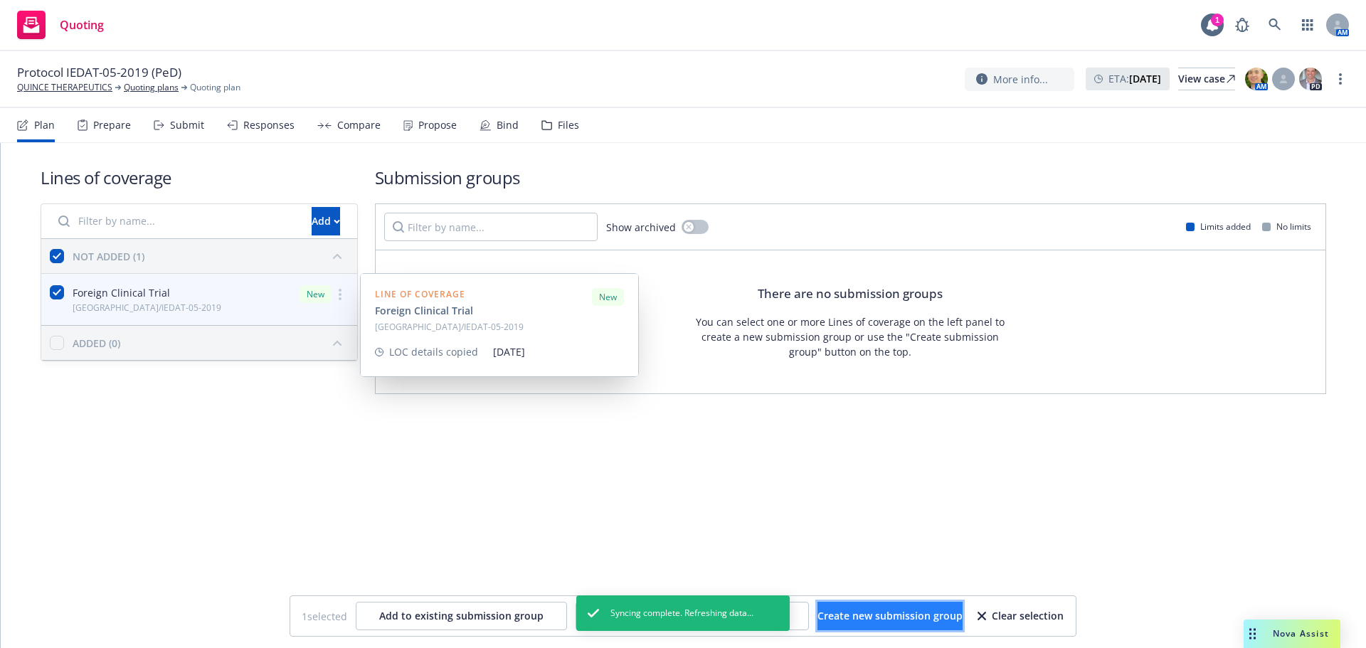
click at [870, 624] on button "Create new submission group" at bounding box center [890, 616] width 145 height 28
checkbox input "false"
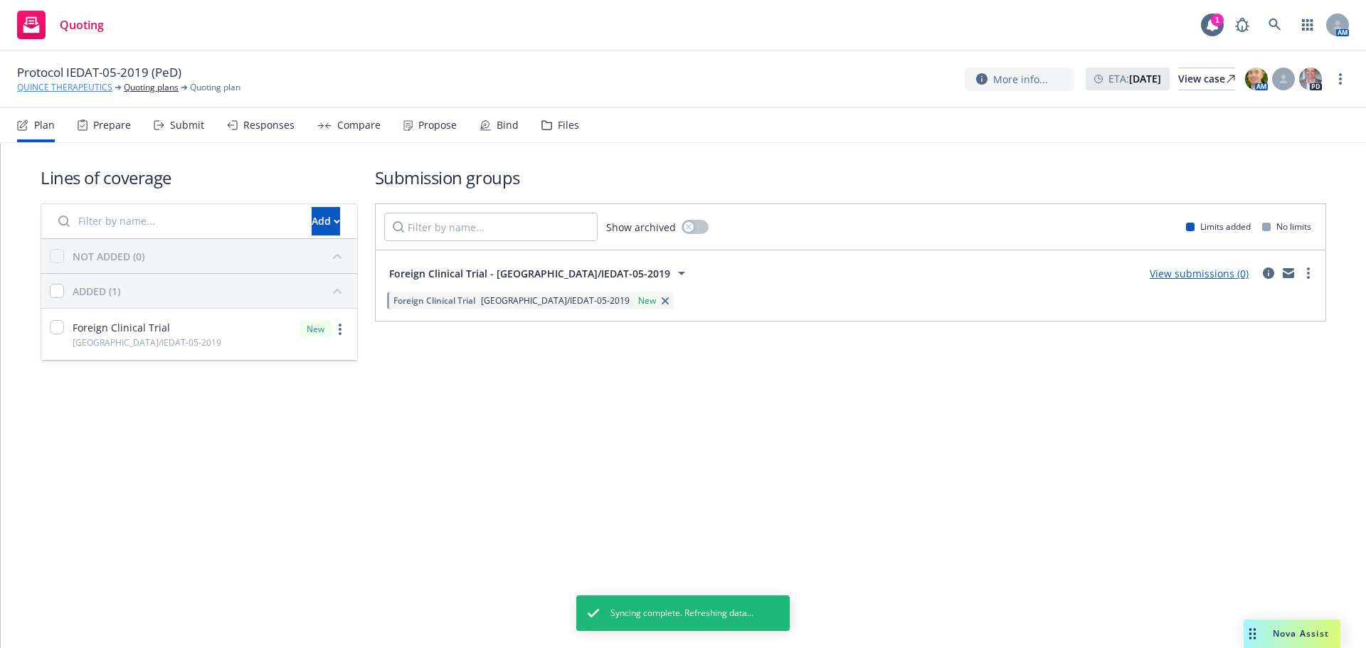
click at [50, 87] on link "QUINCE THERAPEUTICS" at bounding box center [64, 87] width 95 height 13
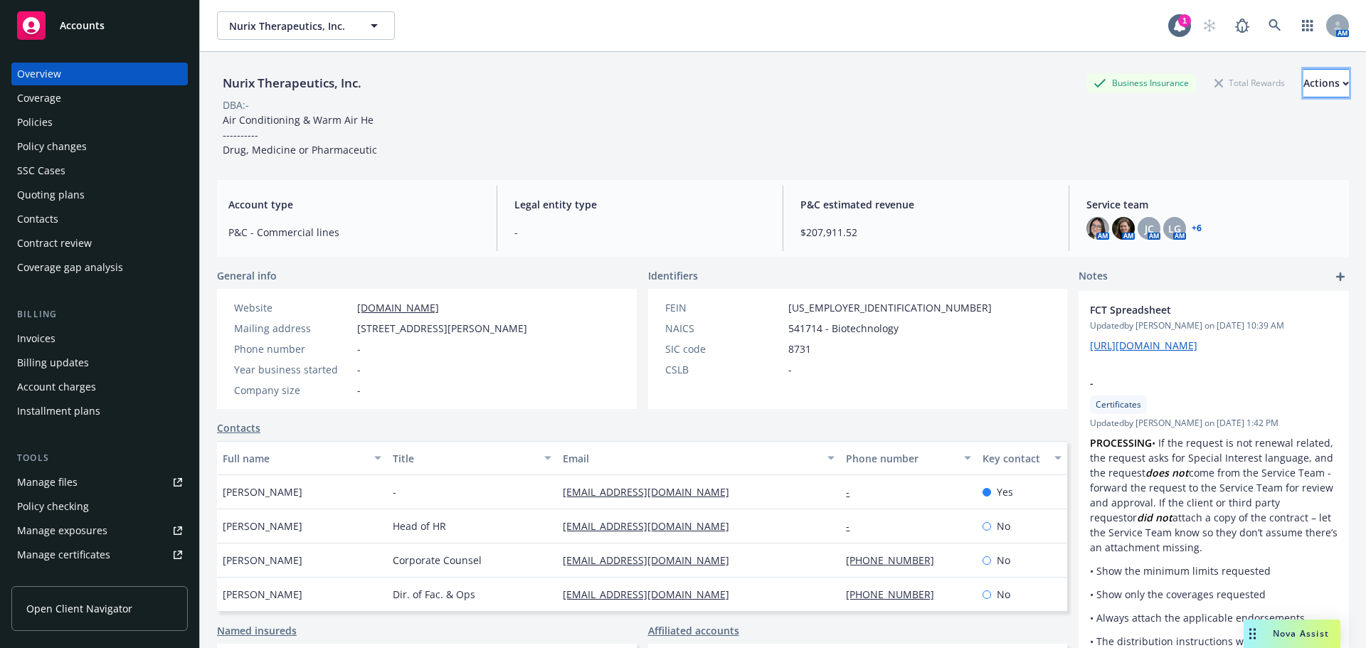
click at [1308, 85] on div "Actions" at bounding box center [1327, 83] width 46 height 27
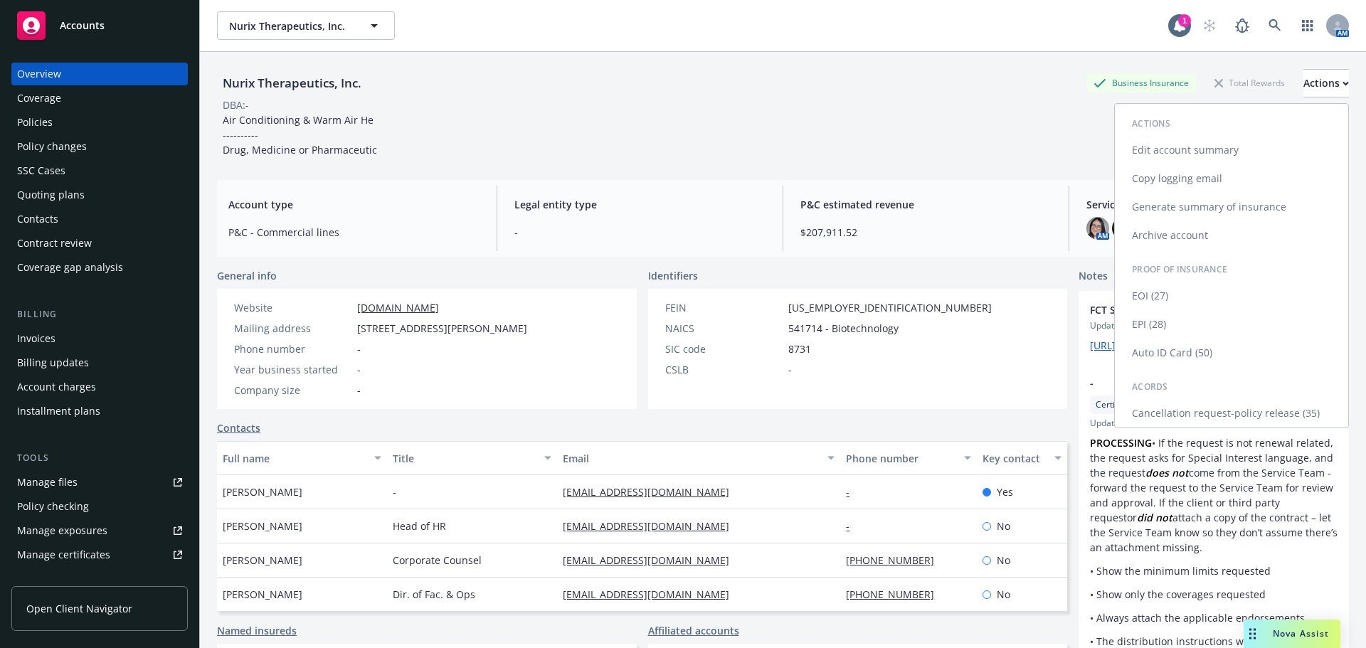
click at [1159, 154] on link "Edit account summary" at bounding box center [1231, 150] width 233 height 28
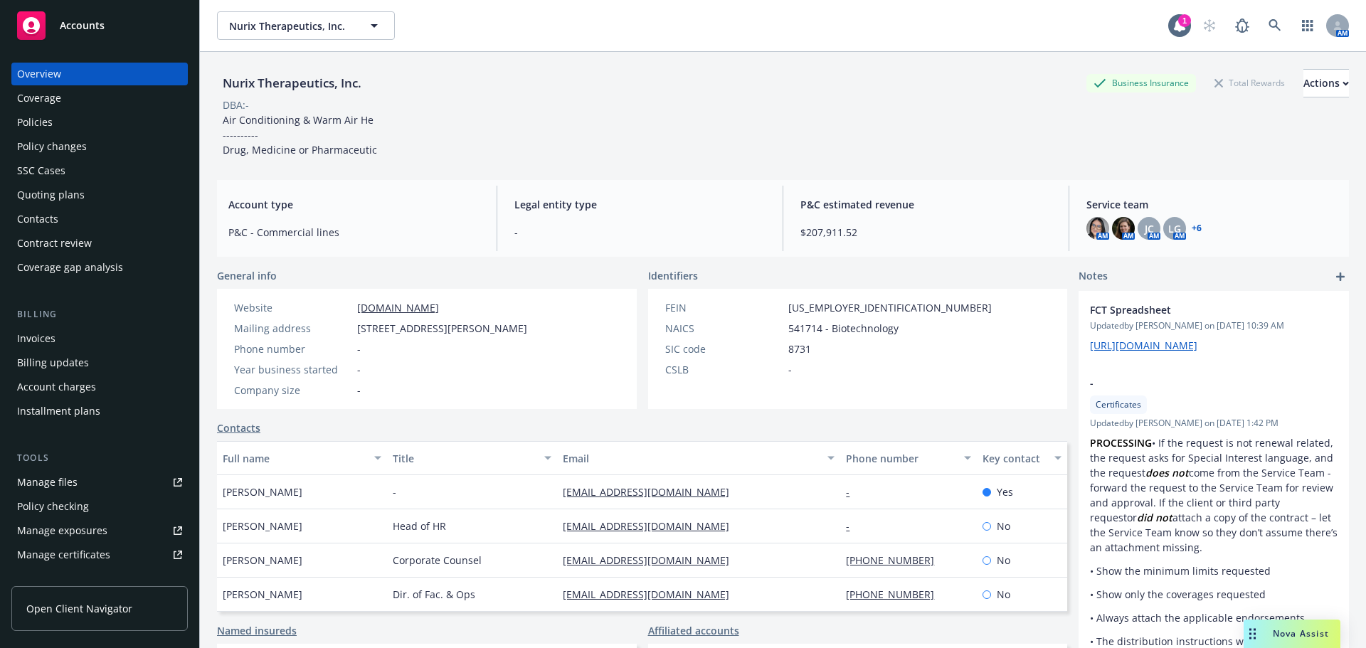
select select "US"
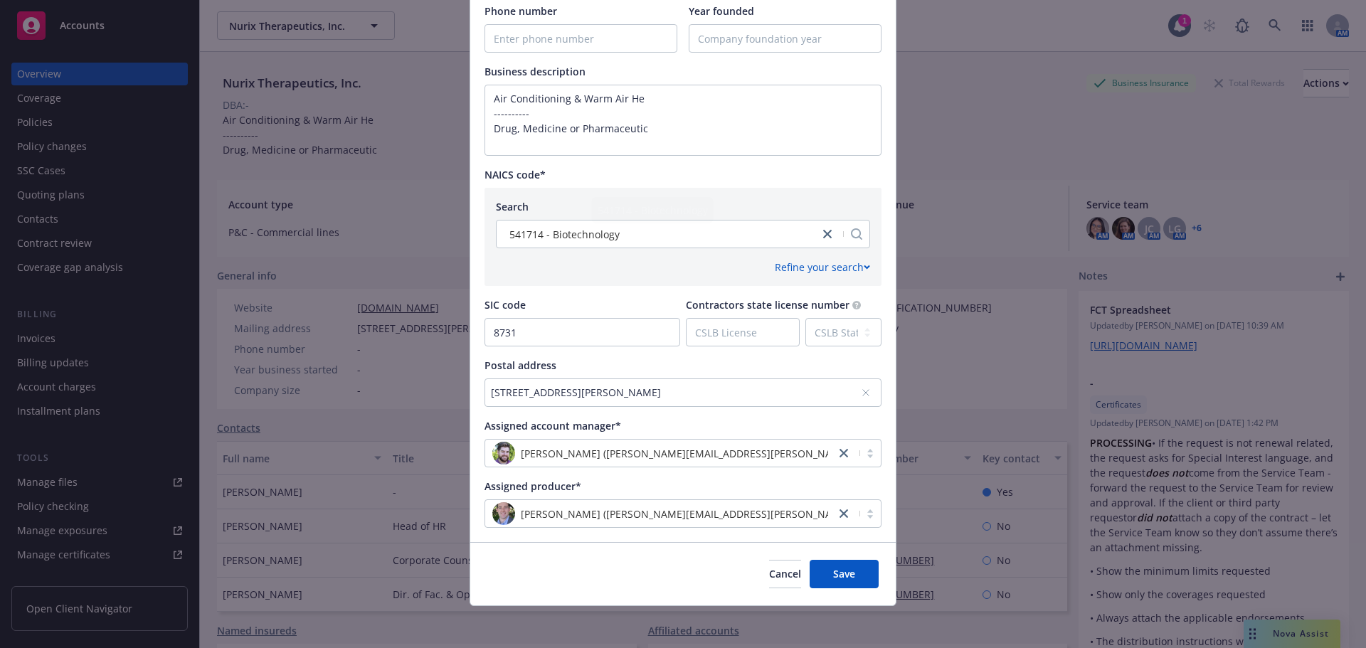
scroll to position [508, 0]
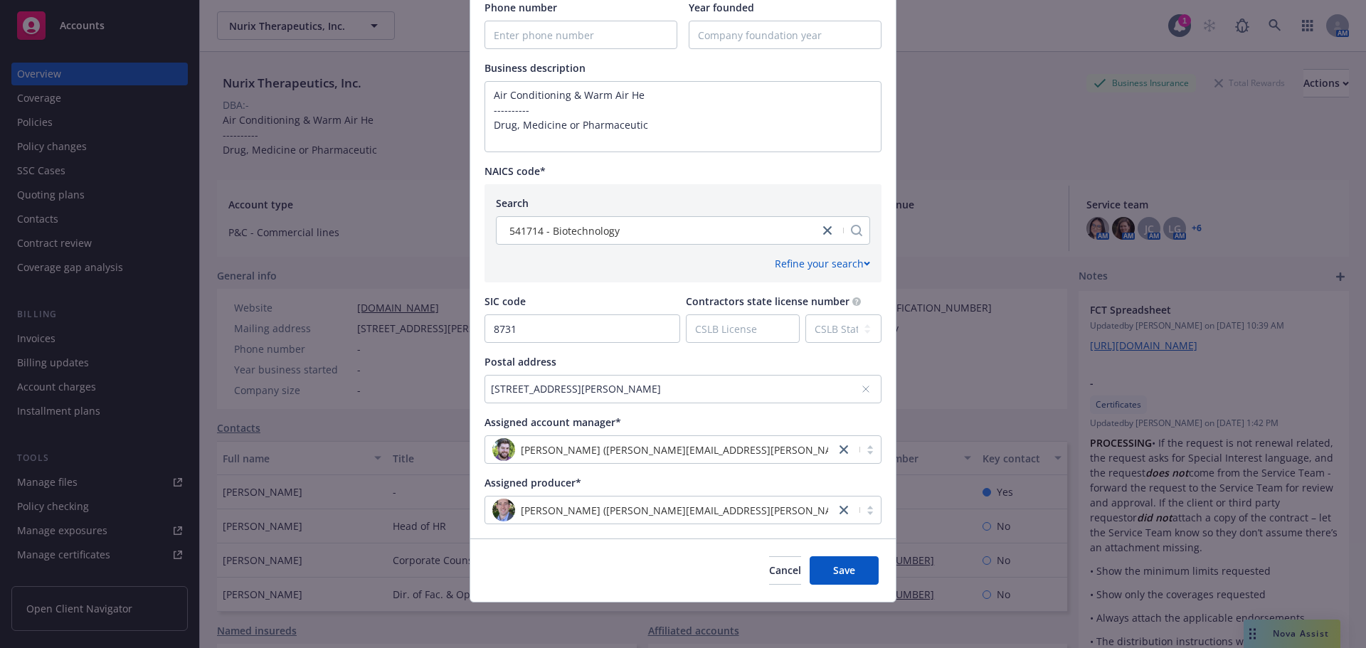
click at [828, 396] on div "[STREET_ADDRESS][PERSON_NAME]" at bounding box center [676, 388] width 370 height 15
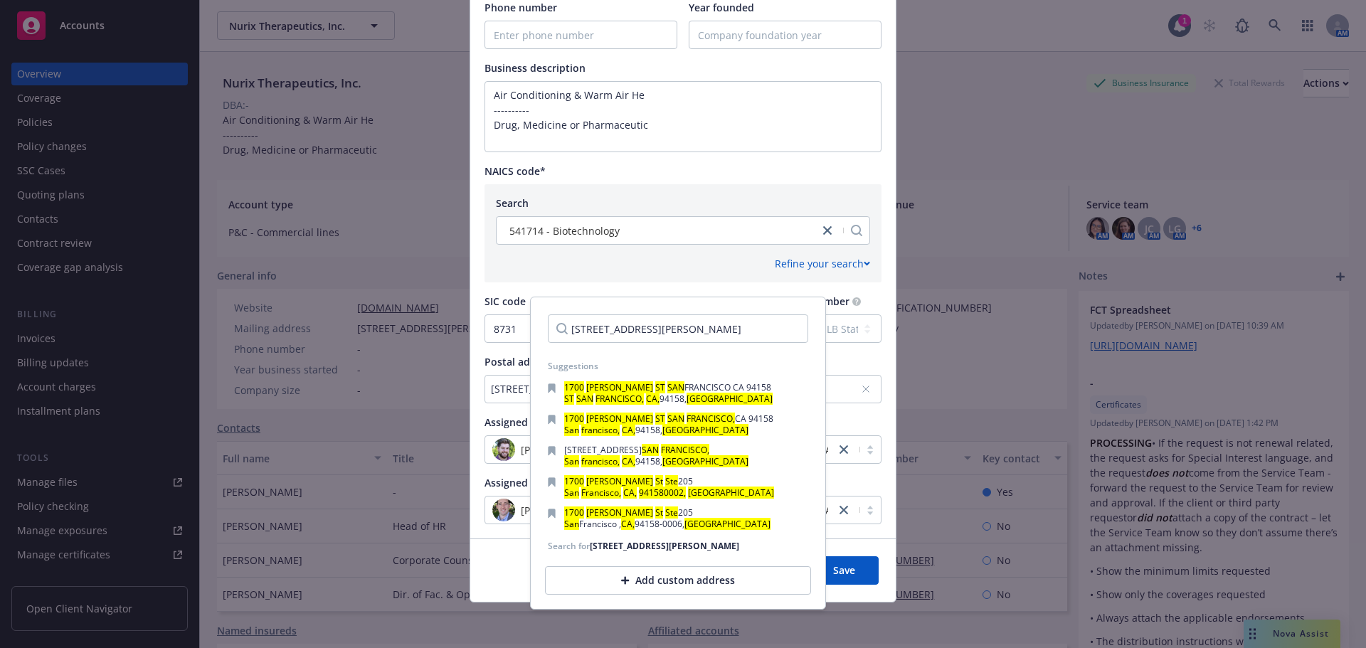
click at [782, 327] on input "[STREET_ADDRESS][PERSON_NAME]" at bounding box center [678, 329] width 260 height 28
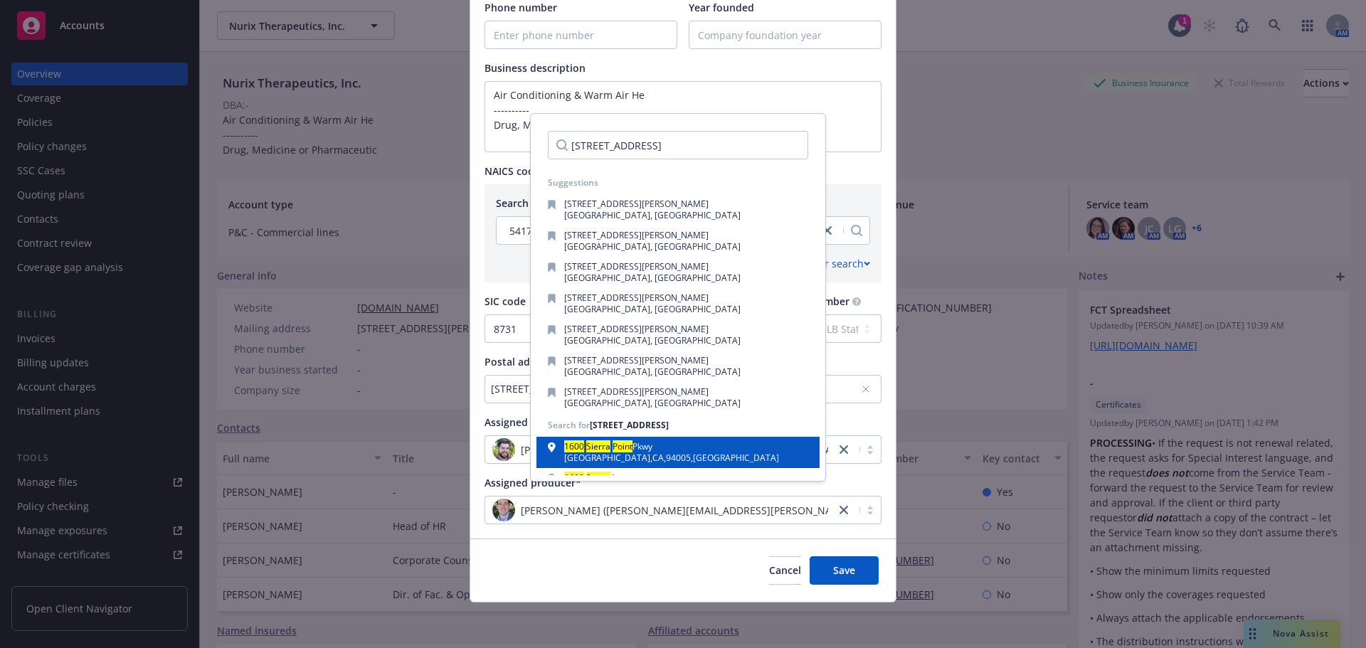
type input "[STREET_ADDRESS]"
click at [668, 448] on div "[STREET_ADDRESS]" at bounding box center [678, 453] width 260 height 20
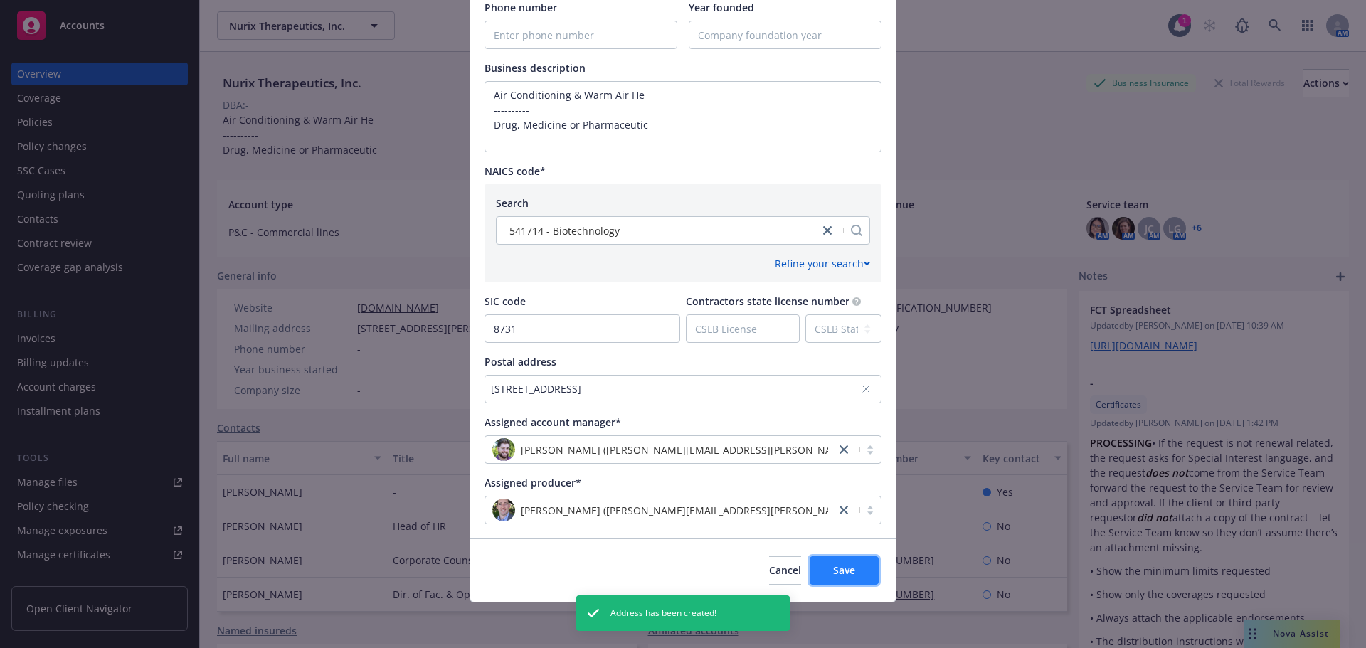
click at [835, 581] on button "Save" at bounding box center [844, 570] width 69 height 28
